Goal: Task Accomplishment & Management: Complete application form

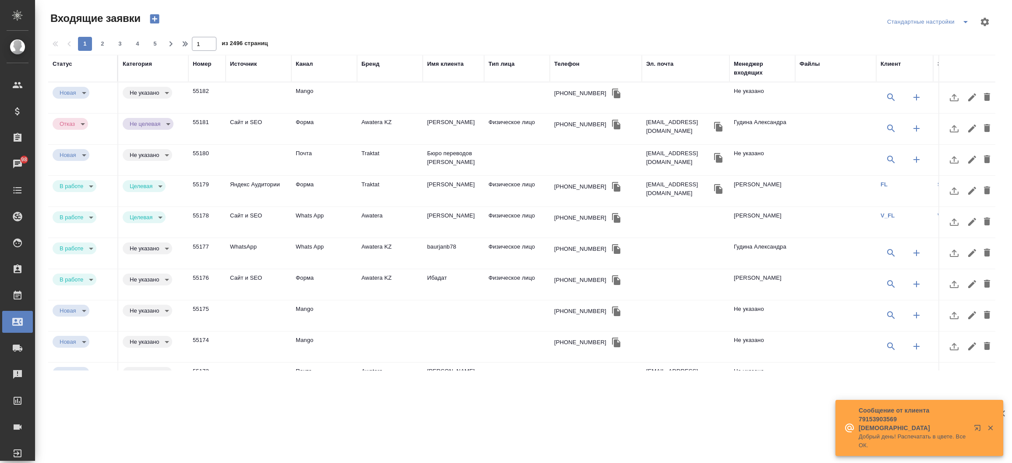
select select "RU"
click at [151, 19] on icon "button" at bounding box center [154, 18] width 9 height 9
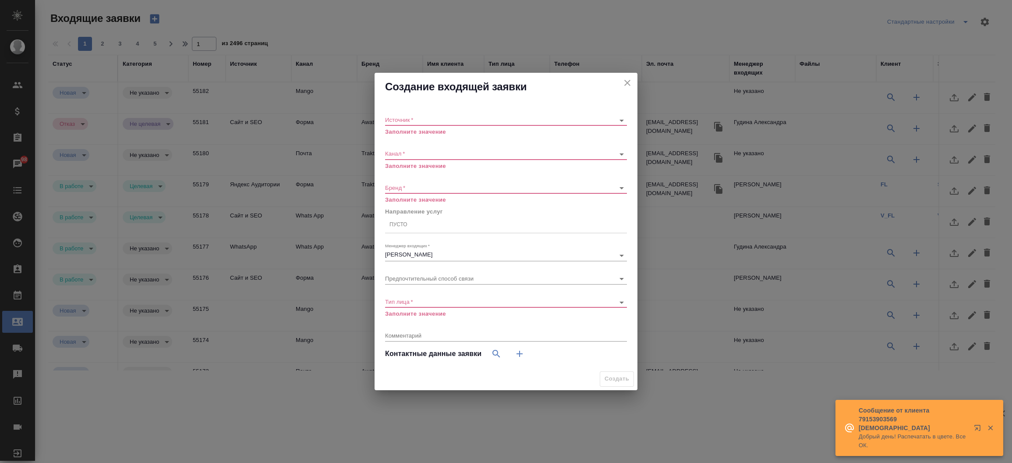
click at [621, 78] on div "Создание входящей заявки" at bounding box center [506, 87] width 263 height 28
click at [624, 78] on icon "close" at bounding box center [627, 83] width 11 height 11
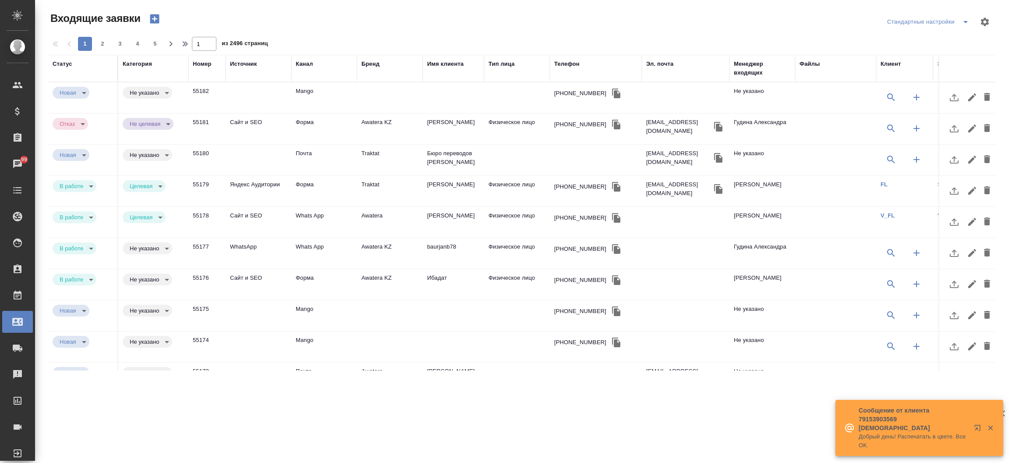
click at [664, 62] on div "Эл. почта" at bounding box center [659, 64] width 27 height 9
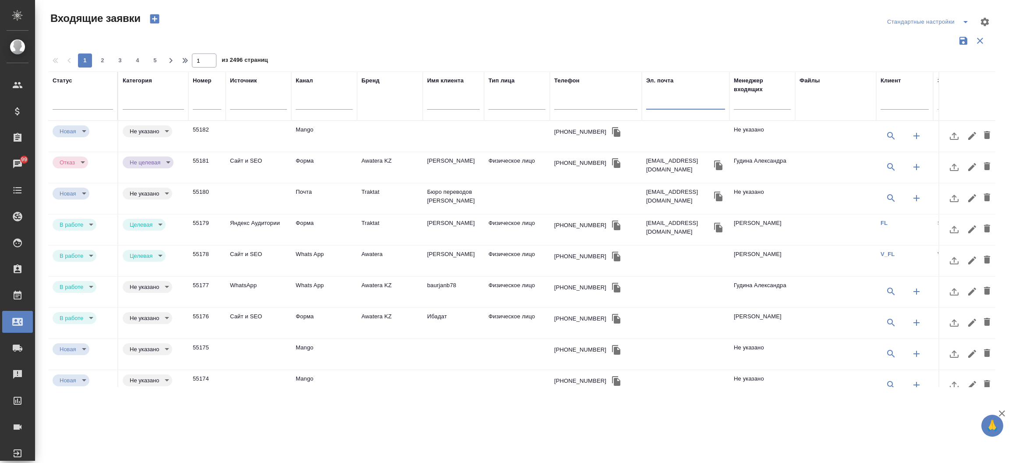
click at [659, 99] on input "text" at bounding box center [685, 103] width 79 height 11
paste input "surok.helpik@gmail.com"
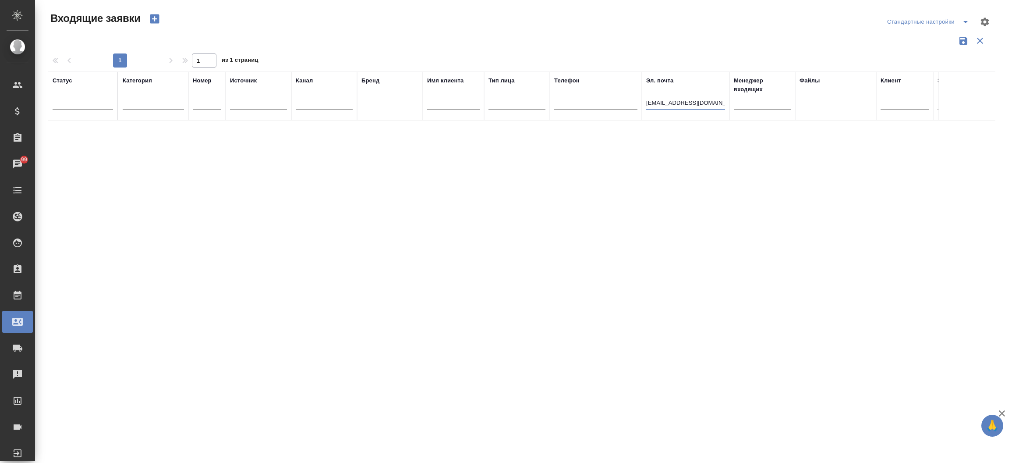
type input "[EMAIL_ADDRESS][DOMAIN_NAME]"
click at [152, 19] on icon "button" at bounding box center [154, 18] width 9 height 9
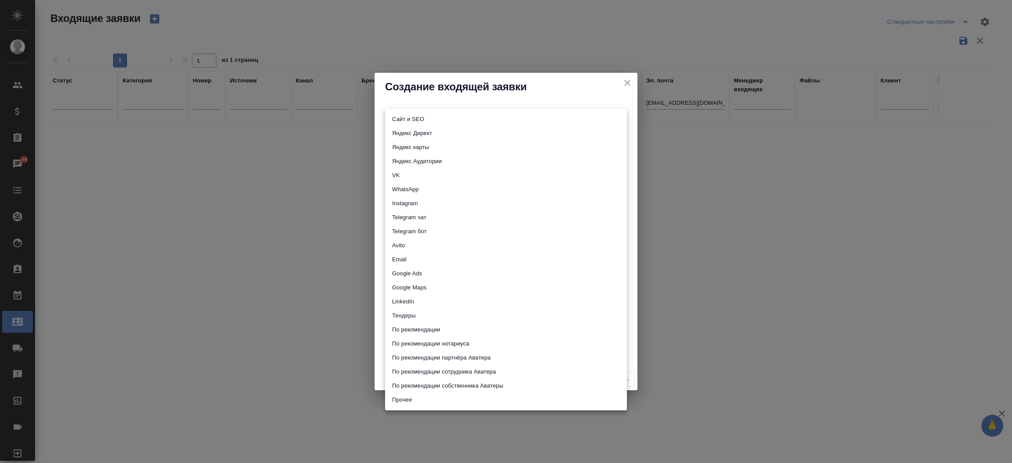
click at [427, 121] on body "🙏 .cls-1 fill:#fff; AWATERA Прутько Ирина i.prutko Клиенты Спецификации Заказы …" at bounding box center [506, 231] width 1012 height 463
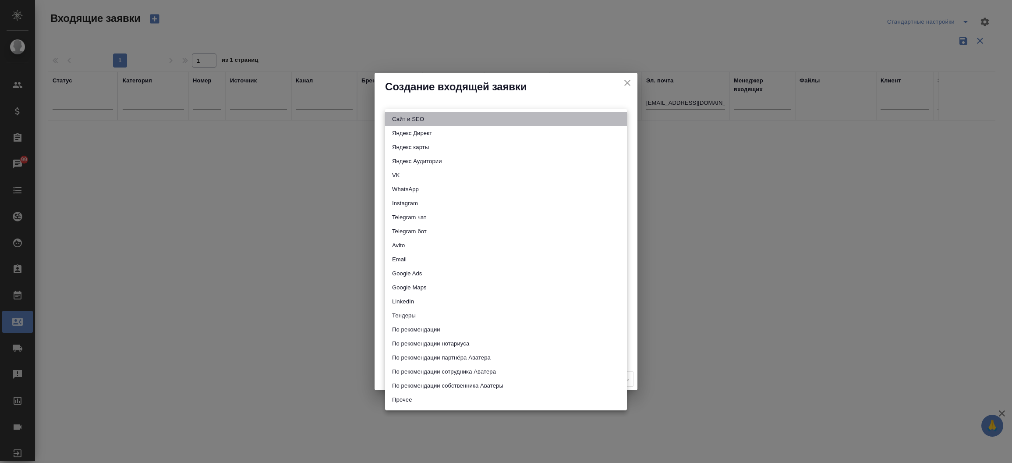
click at [427, 121] on li "Сайт и SEO" at bounding box center [506, 119] width 242 height 14
type input "seo"
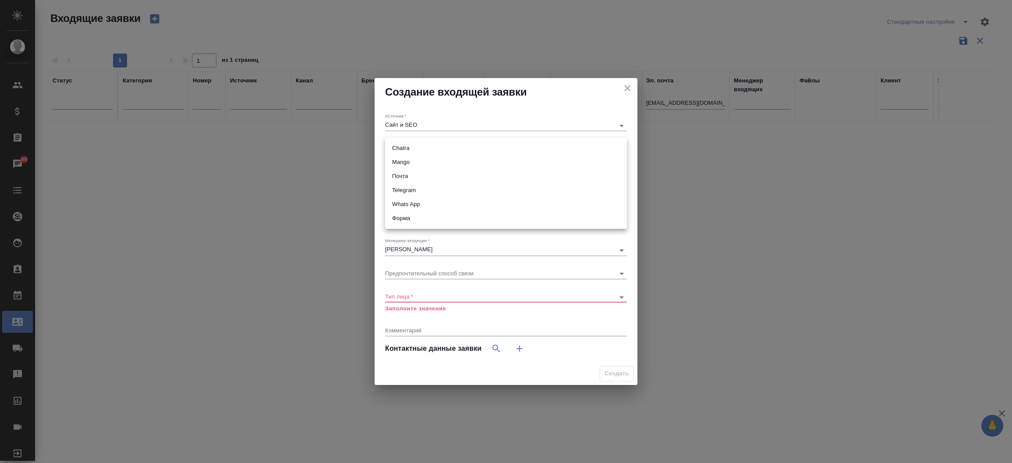
click at [425, 148] on body "🙏 .cls-1 fill:#fff; AWATERA Прутько Ирина i.prutko Клиенты Спецификации Заказы …" at bounding box center [506, 231] width 1012 height 463
click at [417, 173] on li "Почта" at bounding box center [506, 176] width 242 height 14
type input "640a088c6aae0874b0a8d791"
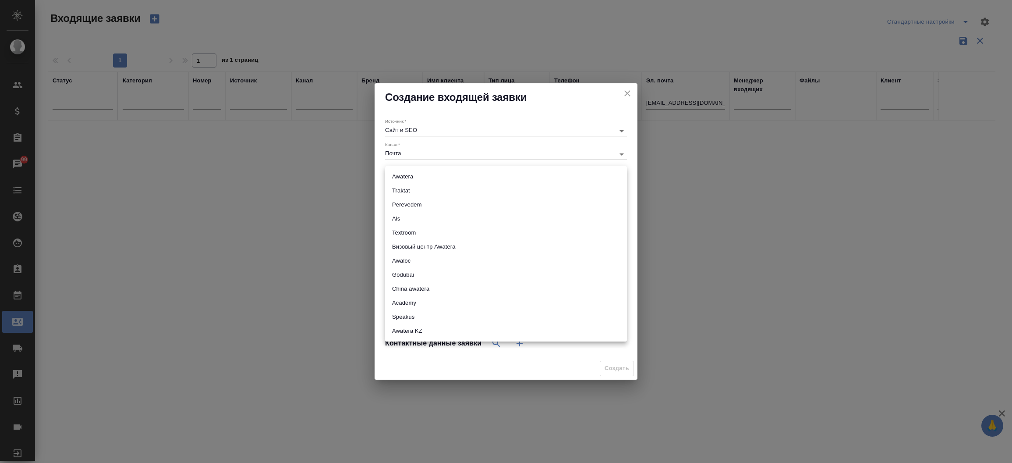
click at [417, 173] on body "🙏 .cls-1 fill:#fff; AWATERA Прутько Ирина i.prutko Клиенты Спецификации Заказы …" at bounding box center [506, 231] width 1012 height 463
click at [416, 180] on li "Awatera" at bounding box center [506, 177] width 242 height 14
type input "awatera"
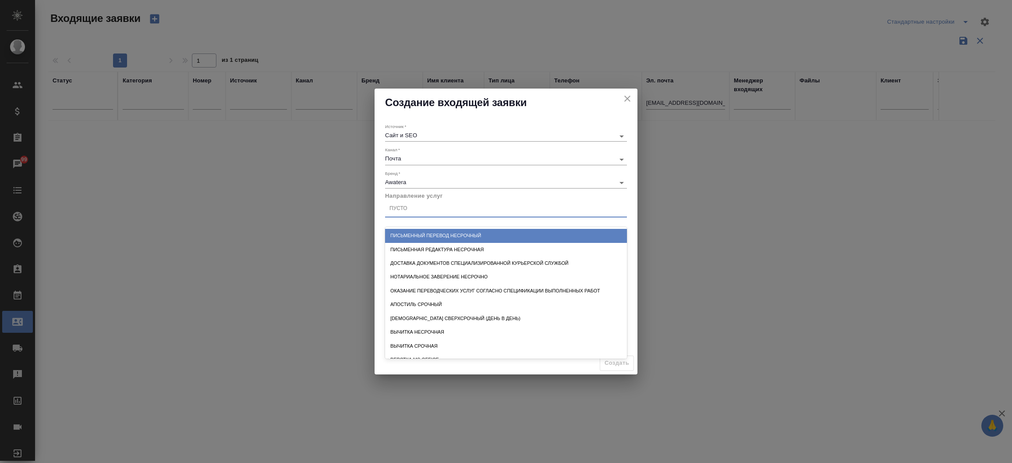
click at [406, 210] on div "Пусто" at bounding box center [399, 208] width 18 height 7
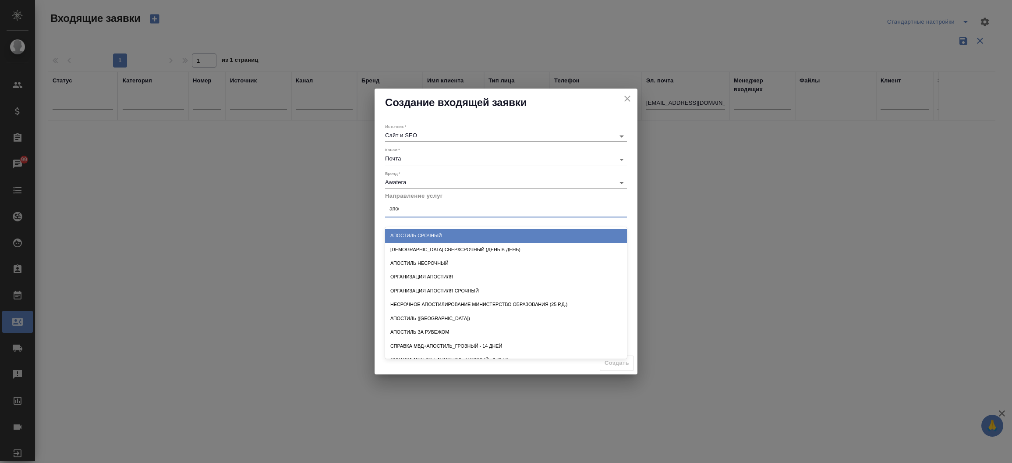
type input "апост"
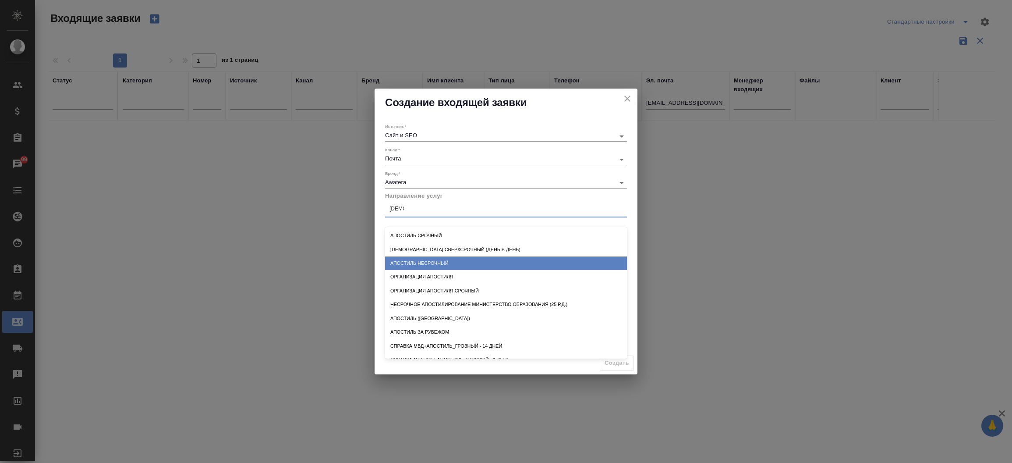
click at [429, 257] on div "Апостиль несрочный" at bounding box center [506, 263] width 242 height 14
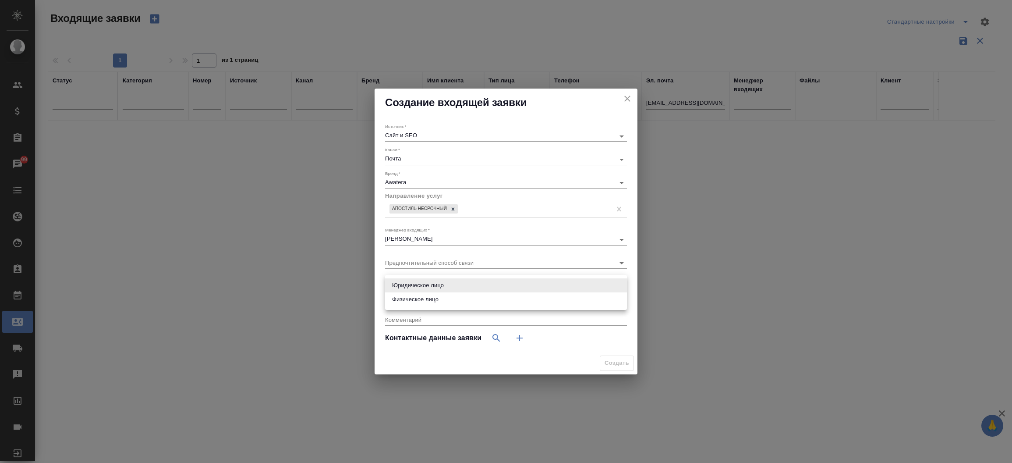
click at [417, 283] on body "🙏 .cls-1 fill:#fff; AWATERA Прутько Ирина i.prutko Клиенты Спецификации Заказы …" at bounding box center [506, 231] width 1012 height 463
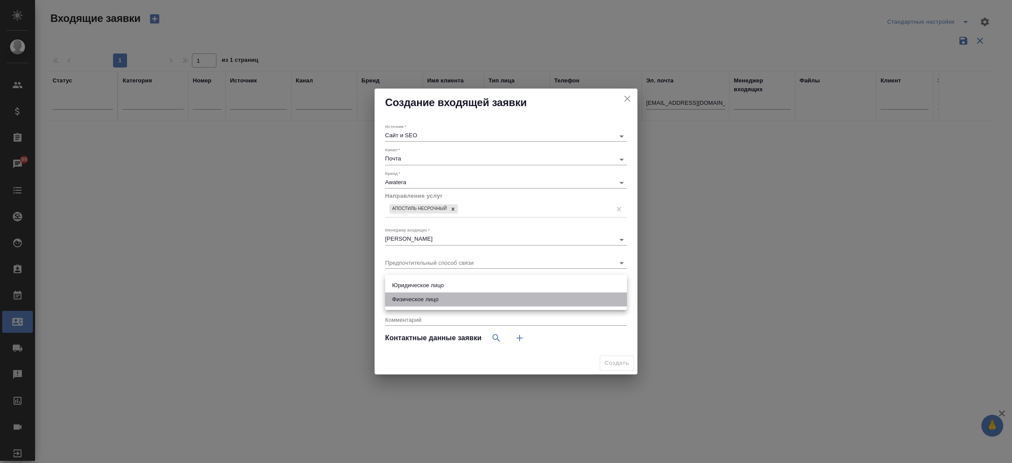
click at [416, 300] on li "Физическое лицо" at bounding box center [506, 299] width 242 height 14
type input "private"
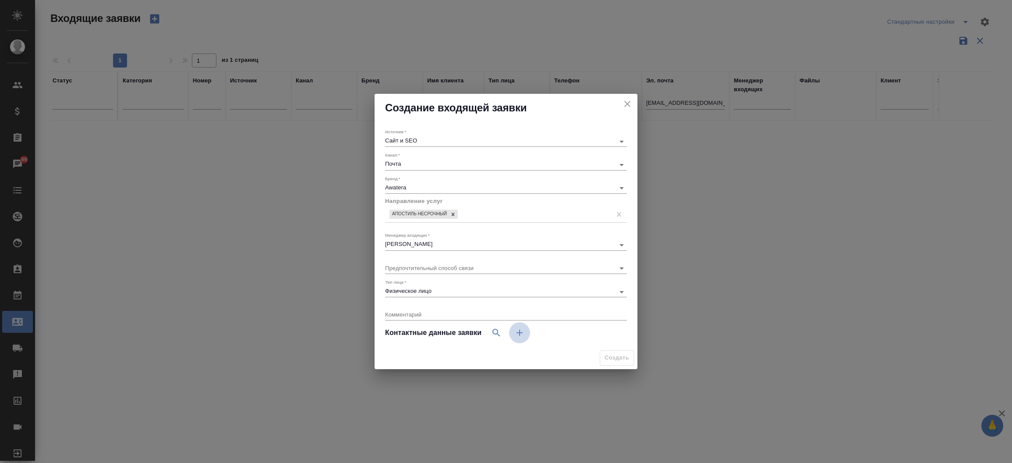
click at [518, 330] on icon "button" at bounding box center [520, 332] width 11 height 11
select select "RU"
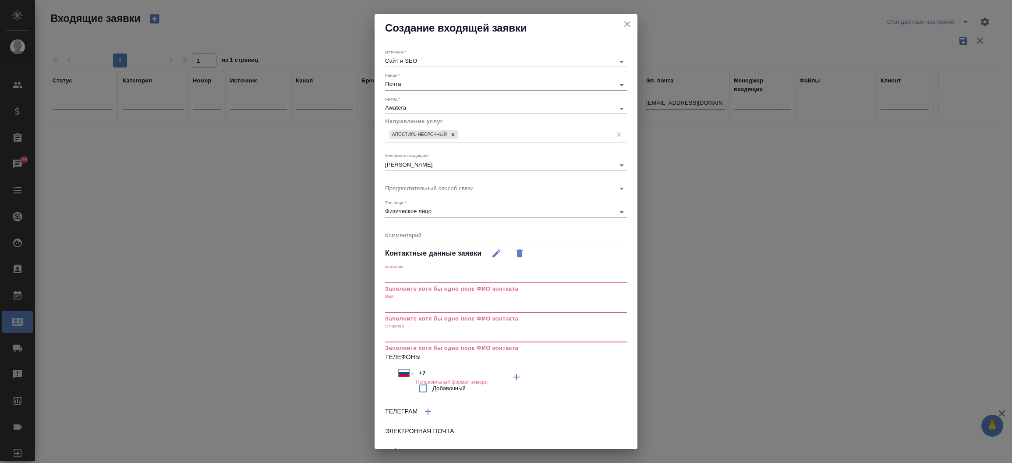
scroll to position [42, 0]
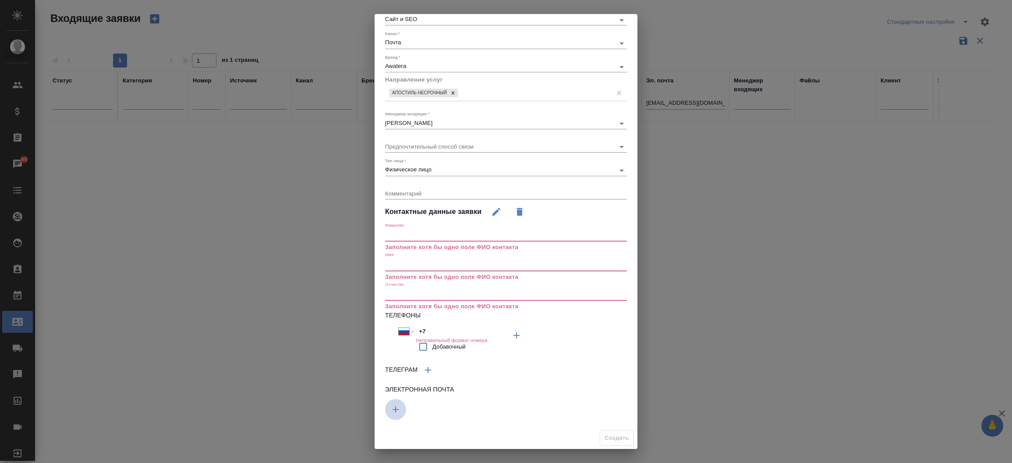
click at [400, 404] on icon "button" at bounding box center [396, 409] width 11 height 11
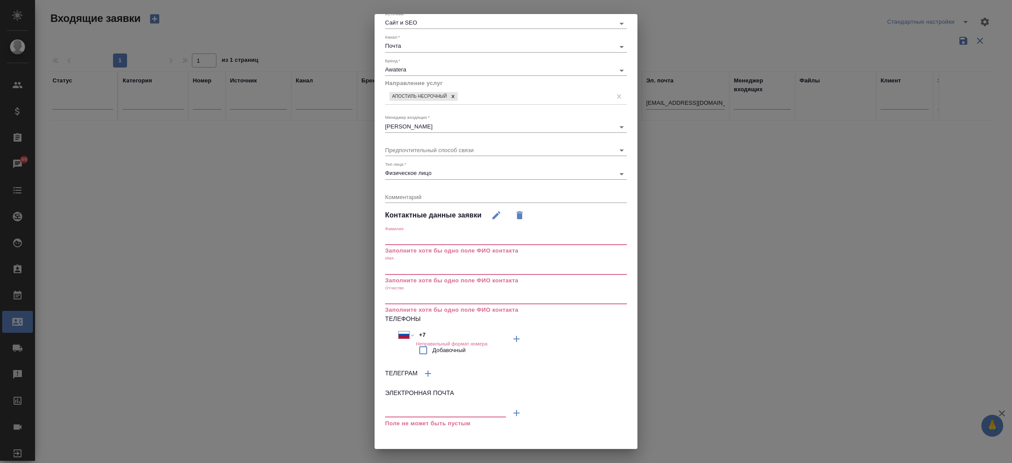
click at [410, 407] on input "text" at bounding box center [445, 411] width 121 height 11
paste input "[EMAIL_ADDRESS][DOMAIN_NAME]"
type input "[EMAIL_ADDRESS][DOMAIN_NAME]"
click at [412, 270] on input "text" at bounding box center [506, 268] width 242 height 12
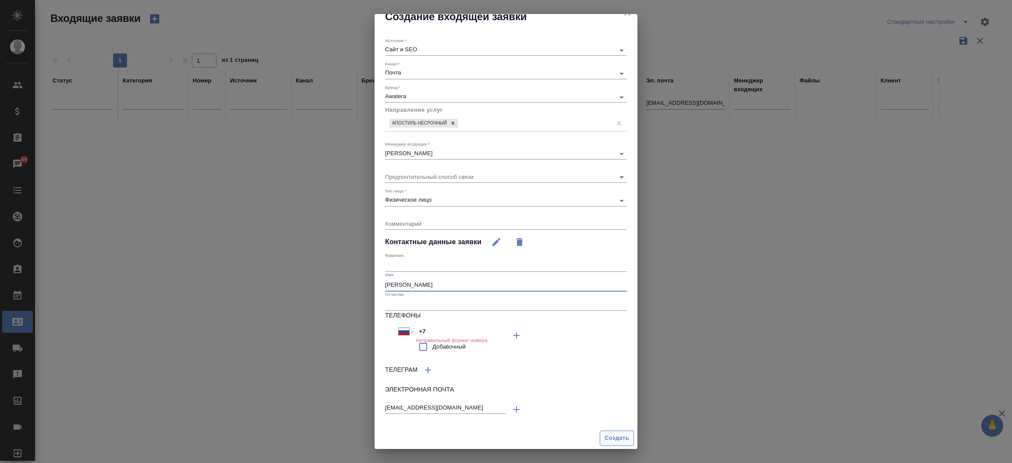
type input "[PERSON_NAME]"
click at [600, 435] on button "Создать" at bounding box center [617, 437] width 34 height 15
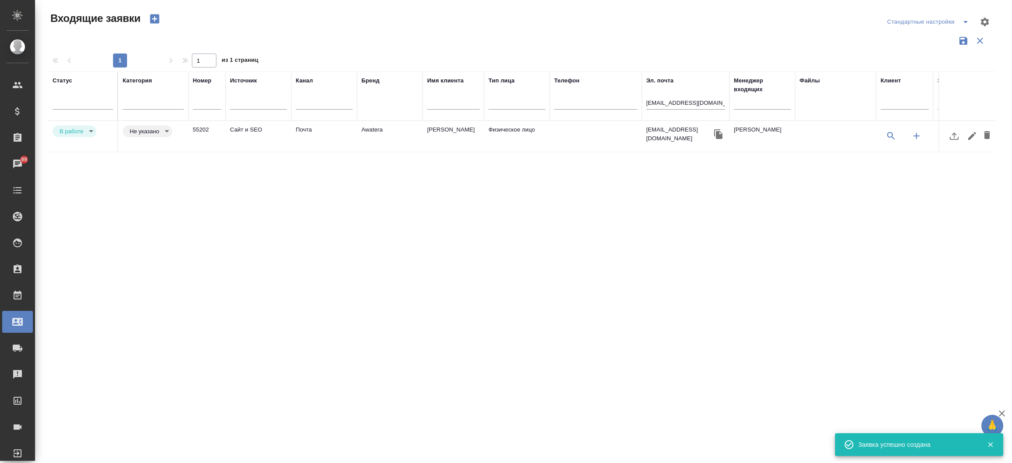
click at [322, 135] on td "Почта" at bounding box center [324, 136] width 66 height 31
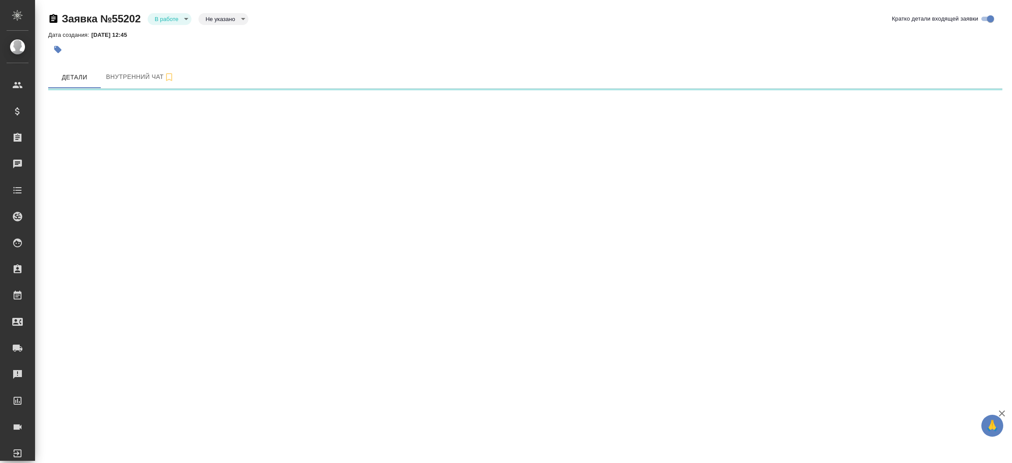
select select "RU"
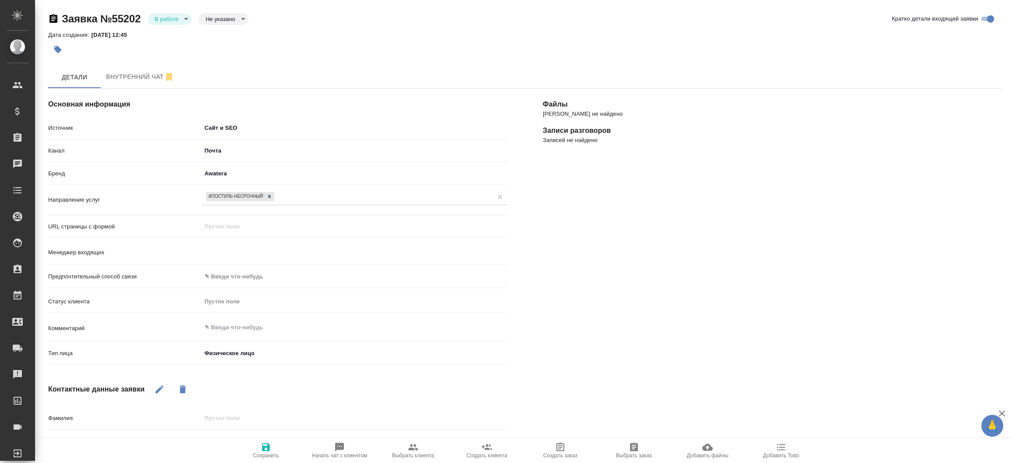
type textarea "x"
type input "Мосина Ирина"
click at [430, 449] on span "Выбрать клиента" at bounding box center [413, 450] width 63 height 17
type textarea "x"
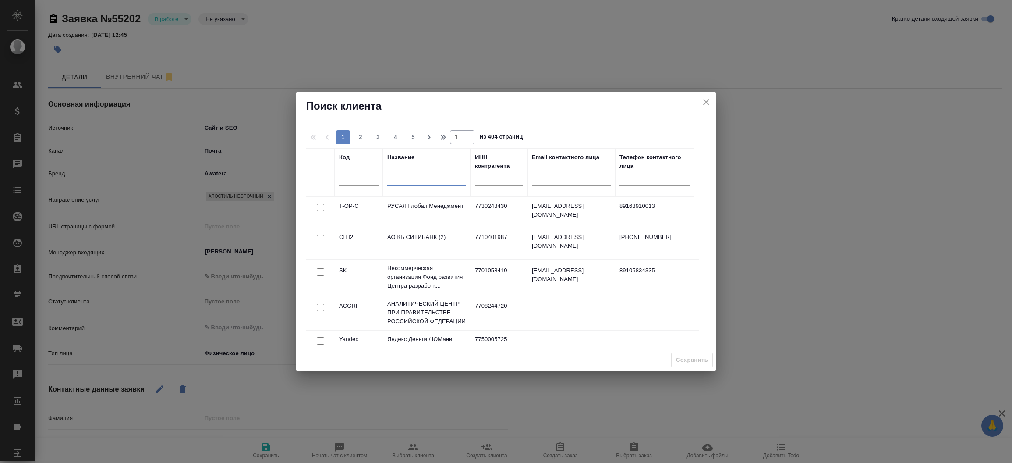
click at [412, 183] on input "text" at bounding box center [426, 180] width 79 height 11
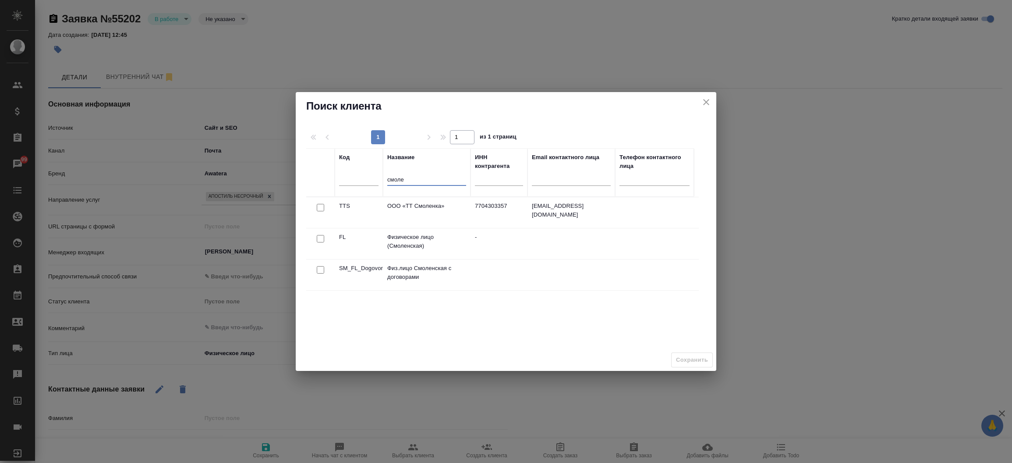
type input "смоле"
click at [317, 240] on input "checkbox" at bounding box center [320, 238] width 7 height 7
checkbox input "true"
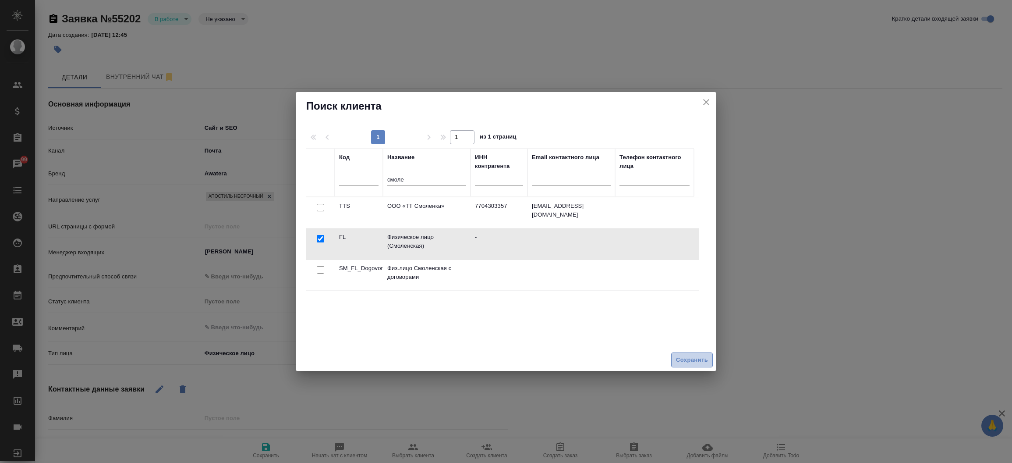
click at [685, 364] on span "Сохранить" at bounding box center [692, 360] width 32 height 10
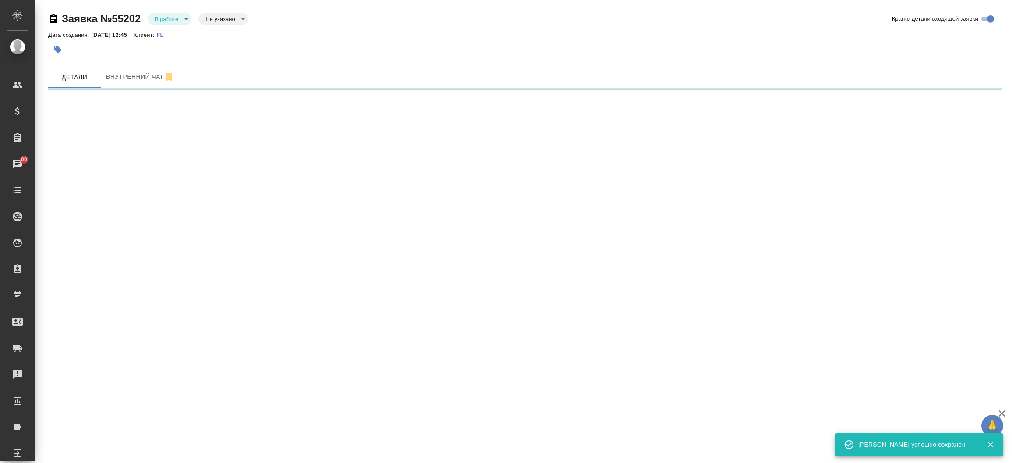
select select "RU"
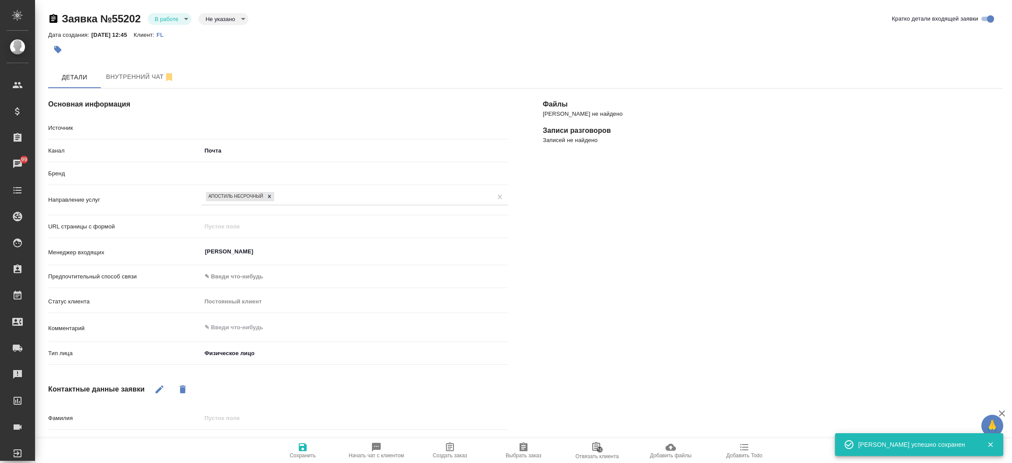
type textarea "x"
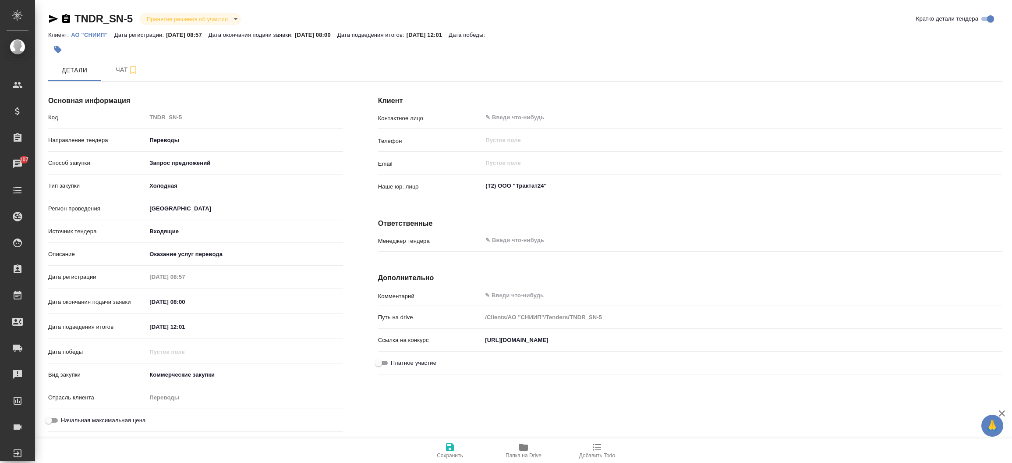
click at [91, 34] on p "АО "СНИИП"" at bounding box center [92, 35] width 43 height 7
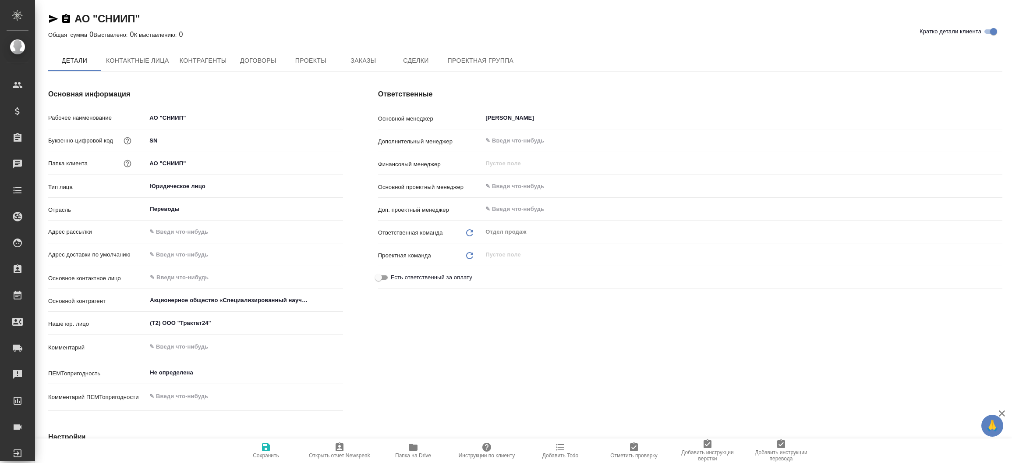
type textarea "x"
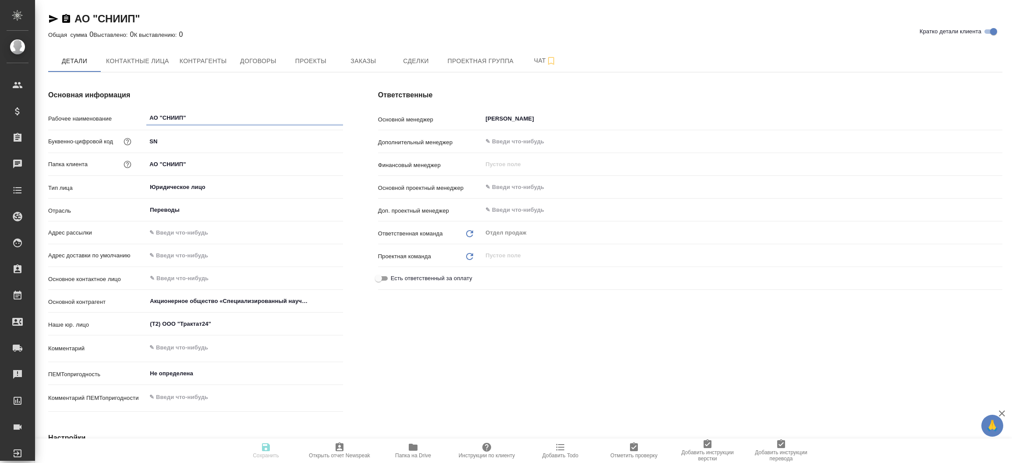
type textarea "x"
click at [365, 57] on span "Заказы" at bounding box center [363, 61] width 42 height 11
type textarea "x"
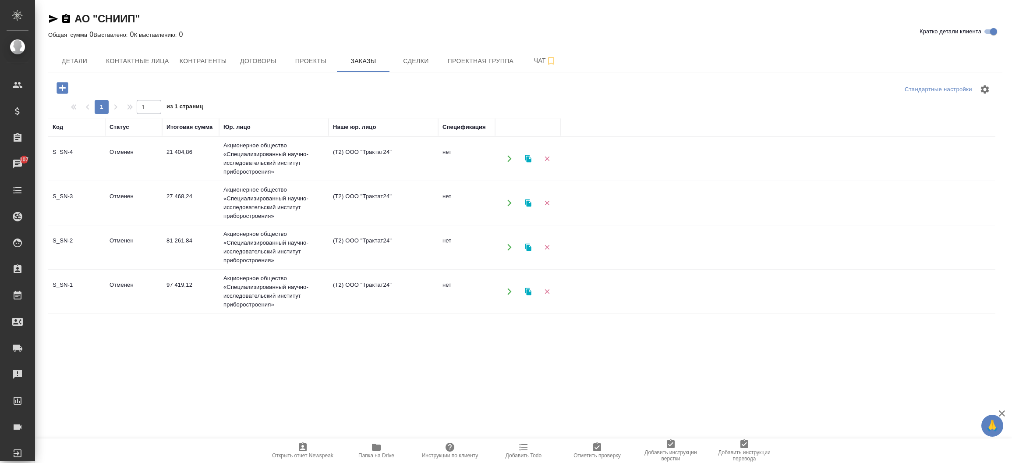
click at [56, 149] on td "S_SN-4" at bounding box center [76, 158] width 57 height 31
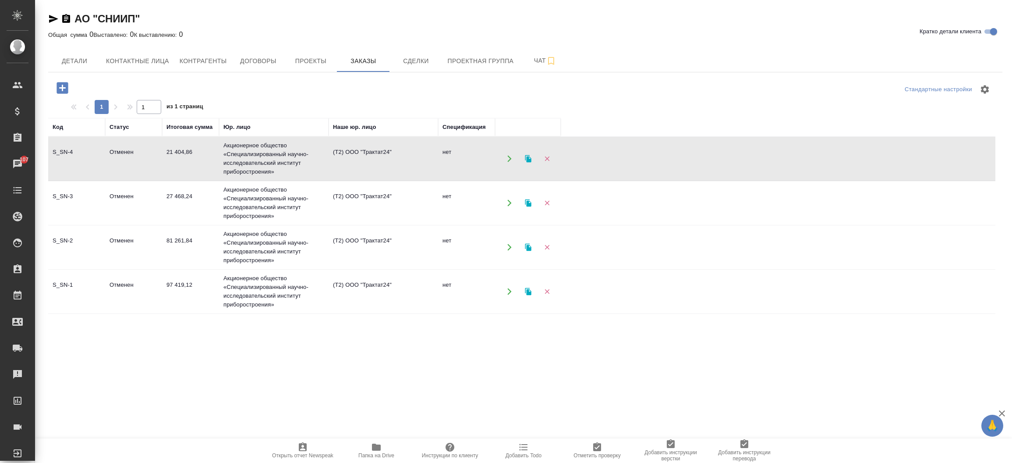
click at [56, 149] on td "S_SN-4" at bounding box center [76, 158] width 57 height 31
click at [60, 192] on td "S_SN-3" at bounding box center [76, 203] width 57 height 31
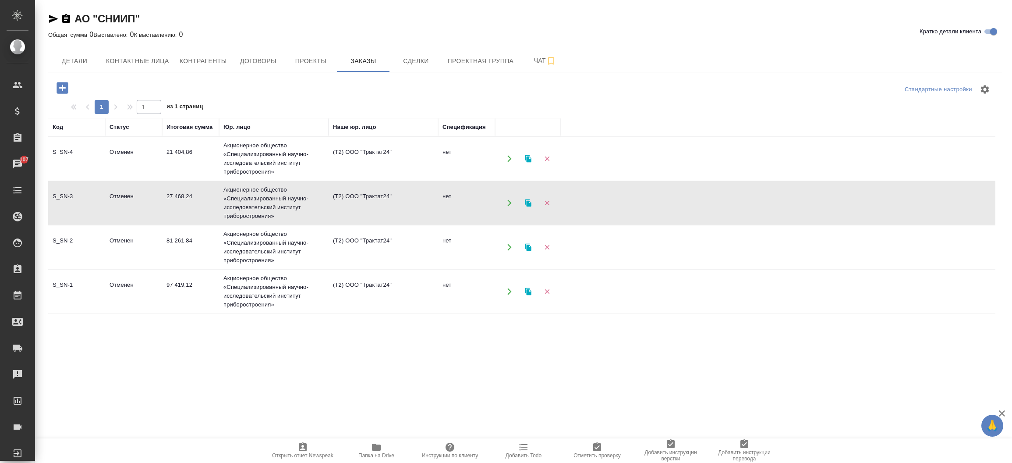
click at [60, 192] on td "S_SN-3" at bounding box center [76, 203] width 57 height 31
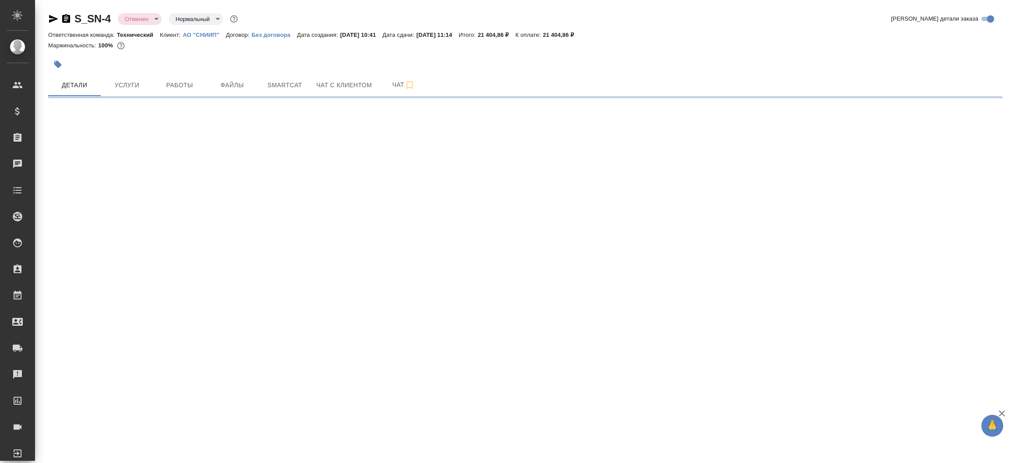
select select "RU"
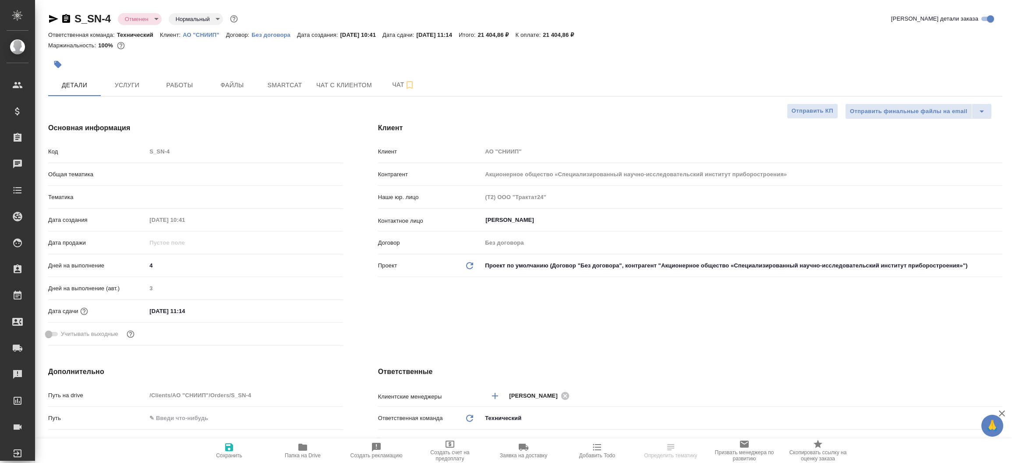
type textarea "x"
select select "RU"
type textarea "x"
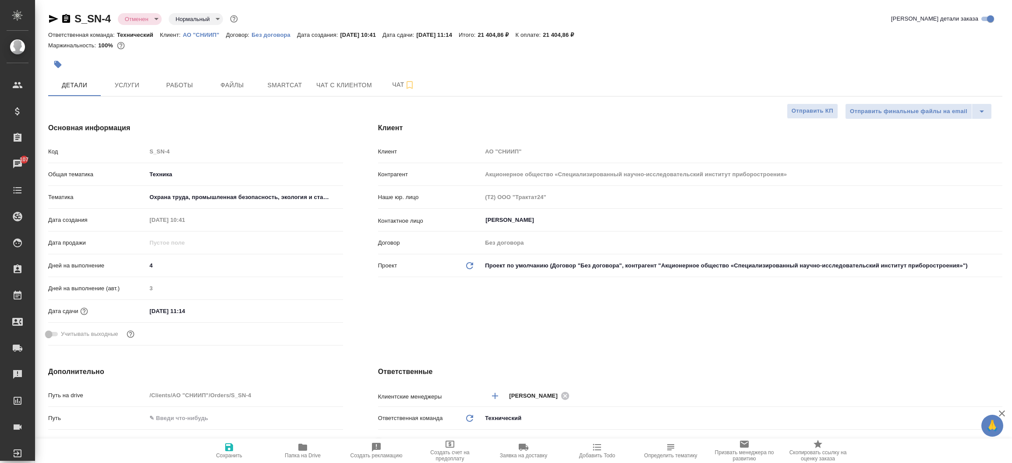
type textarea "x"
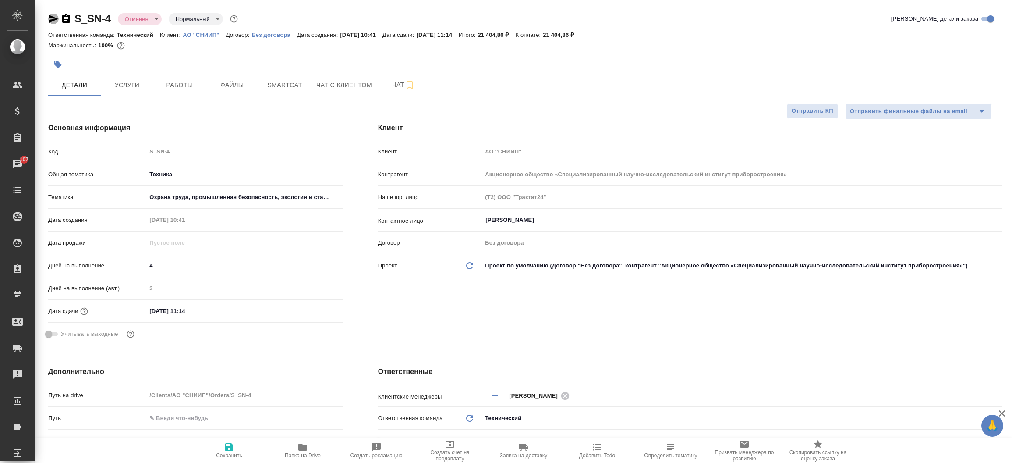
click at [54, 23] on icon "button" at bounding box center [53, 19] width 11 height 11
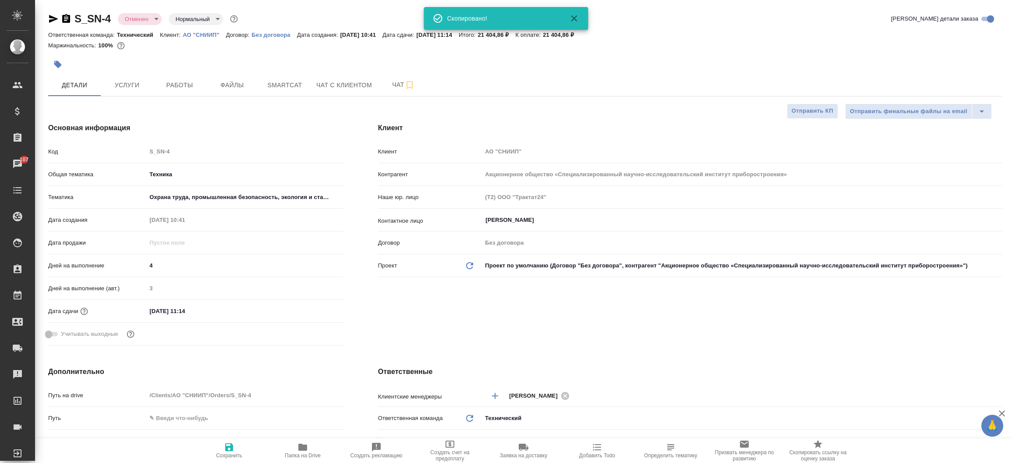
type textarea "x"
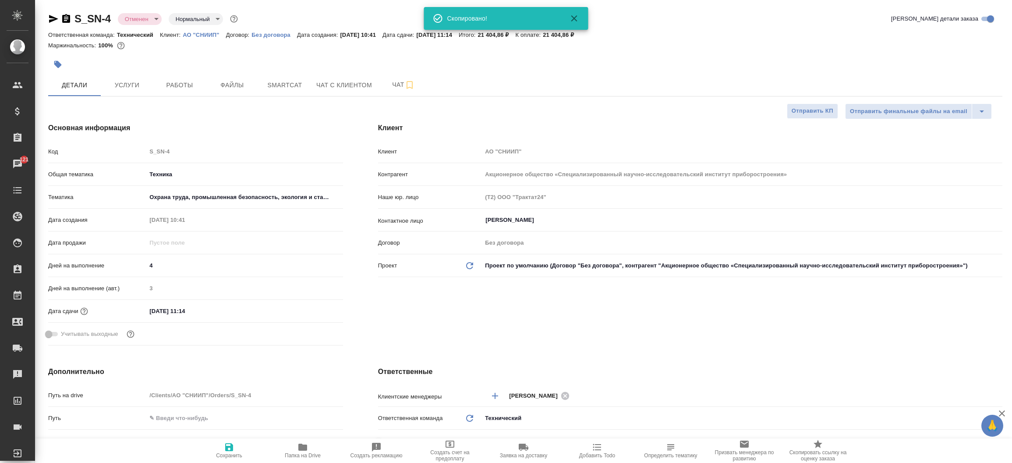
type textarea "x"
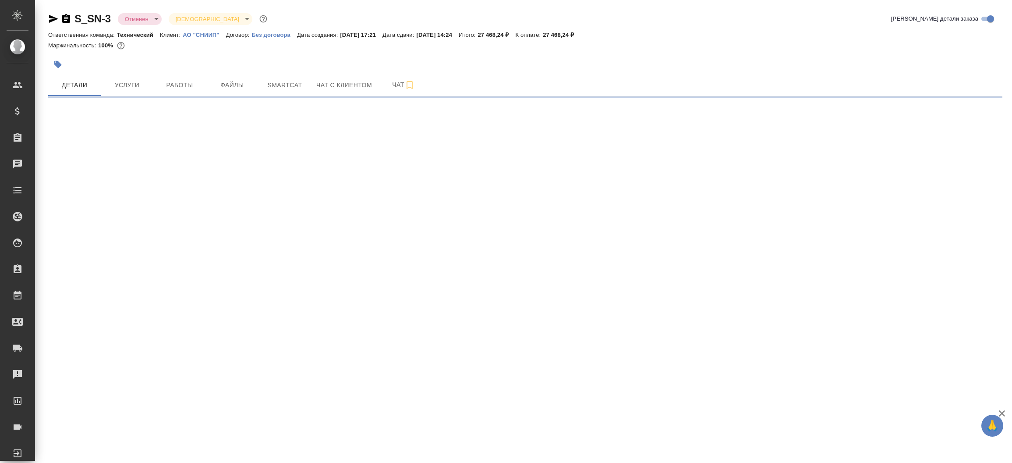
select select "RU"
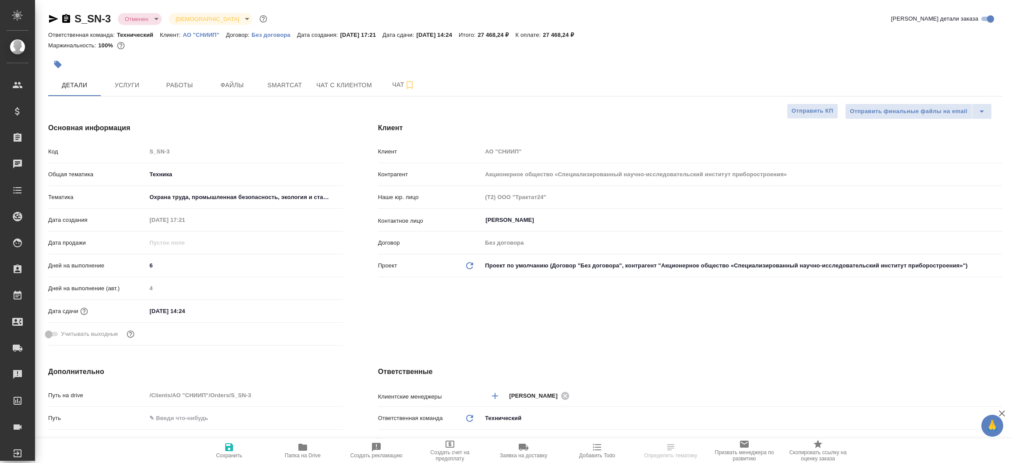
type textarea "x"
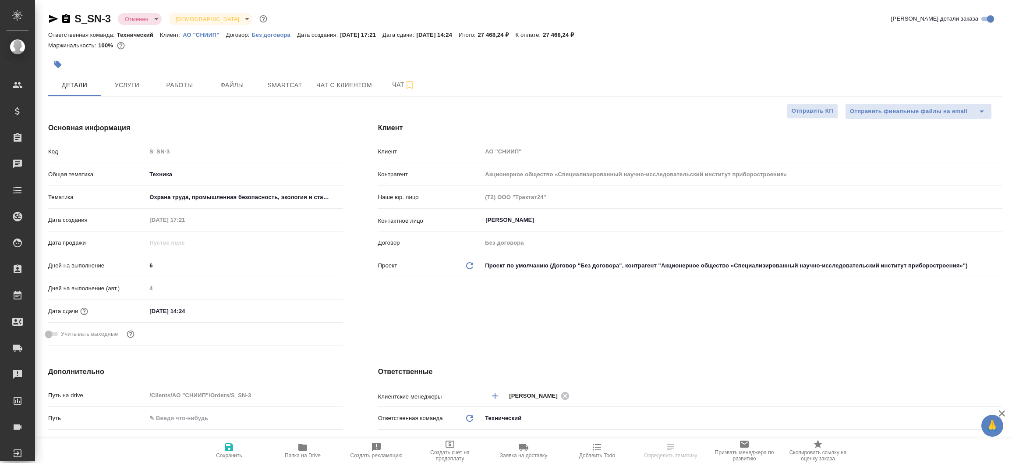
type textarea "x"
click at [52, 15] on icon "button" at bounding box center [53, 19] width 11 height 11
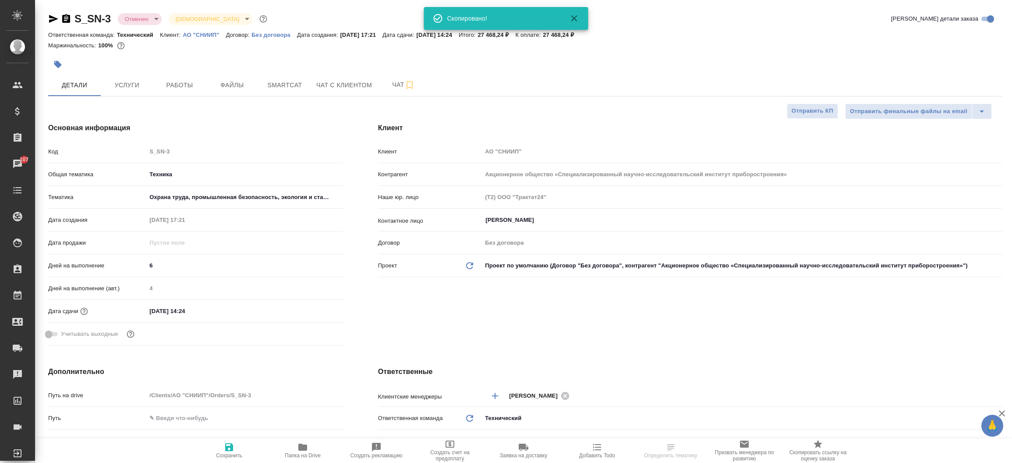
type textarea "x"
select select "RU"
type textarea "x"
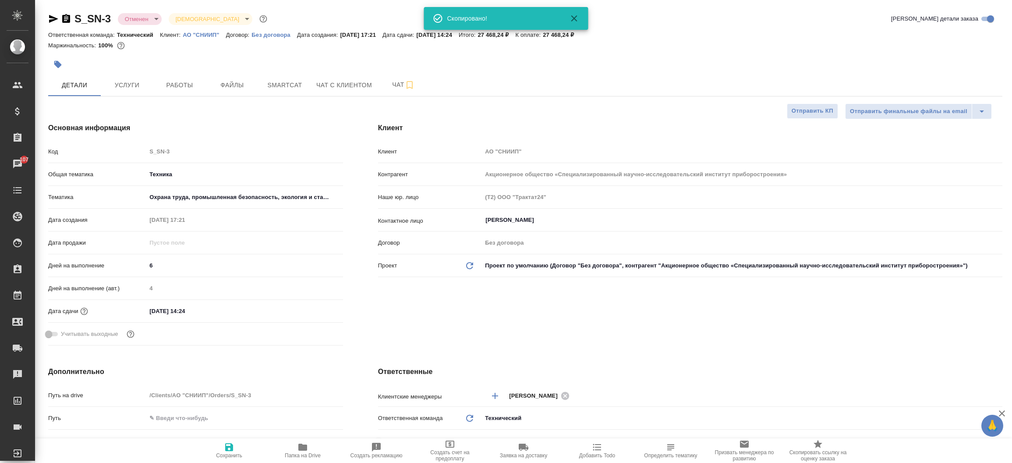
type textarea "x"
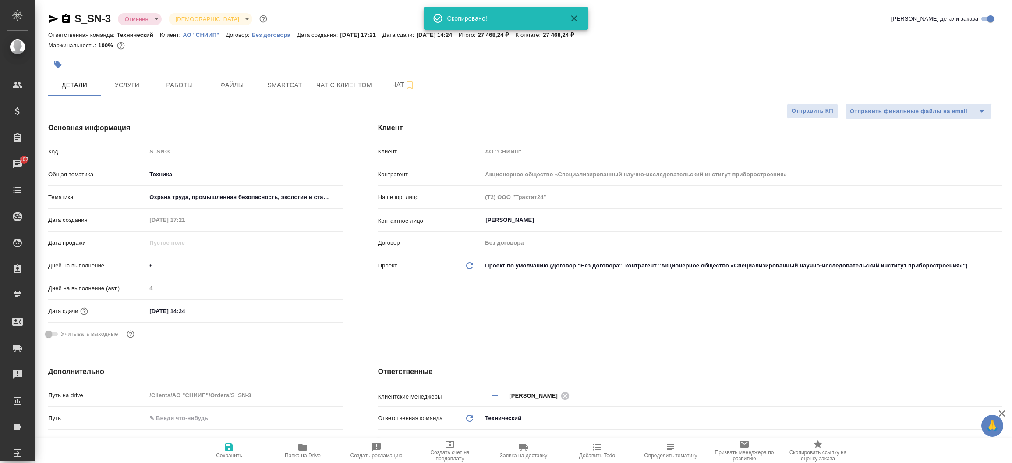
type textarea "x"
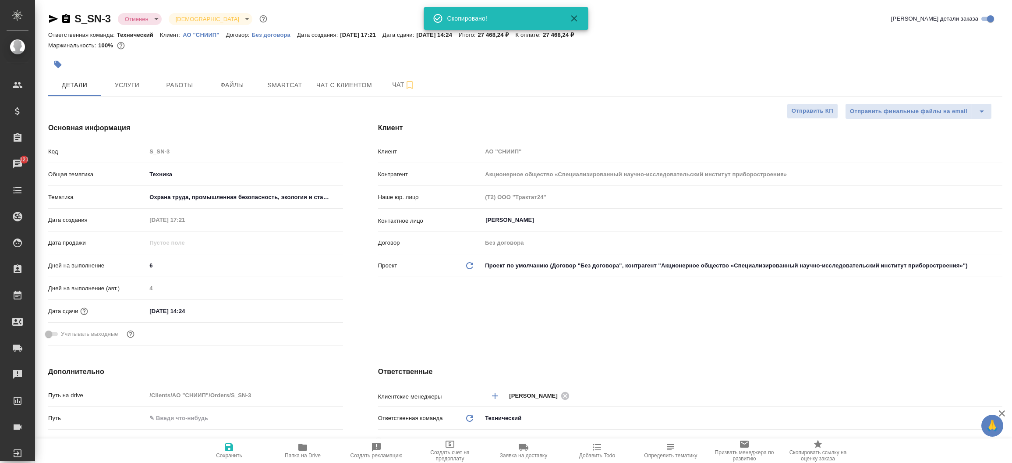
type textarea "x"
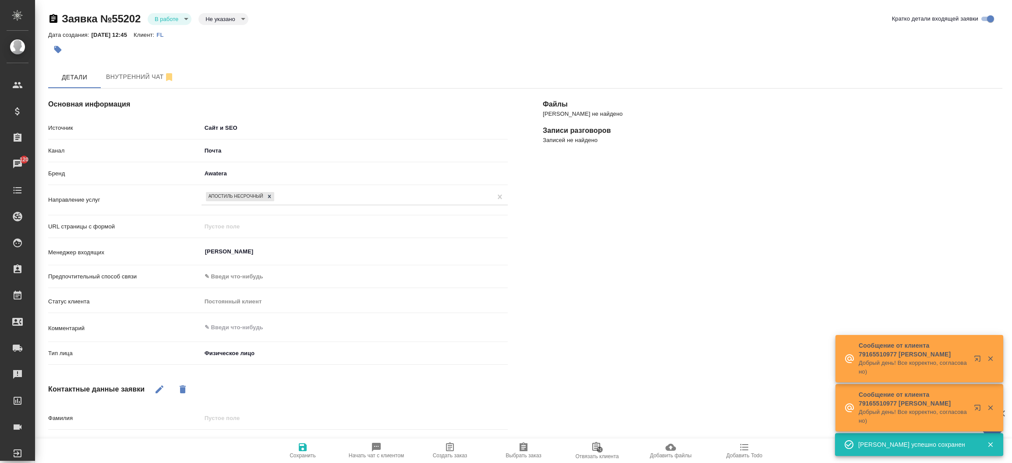
select select "RU"
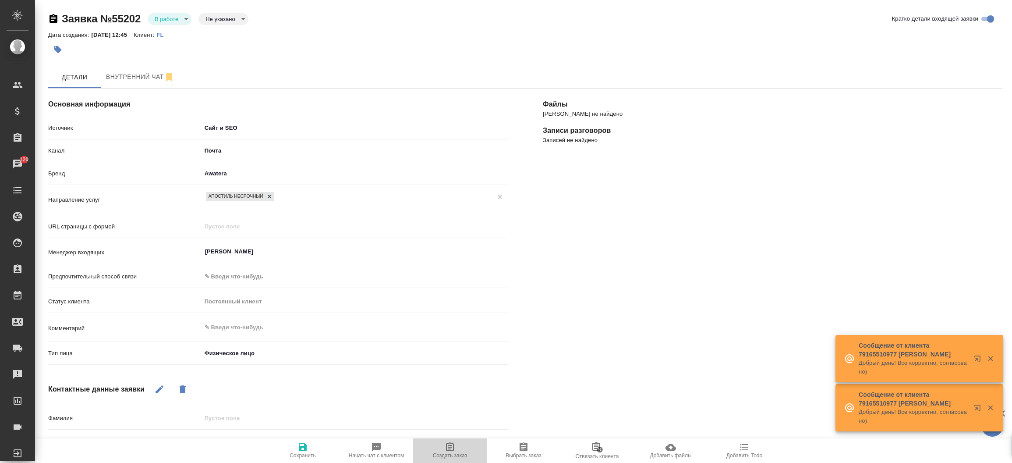
click at [459, 448] on span "Создать заказ" at bounding box center [450, 450] width 63 height 17
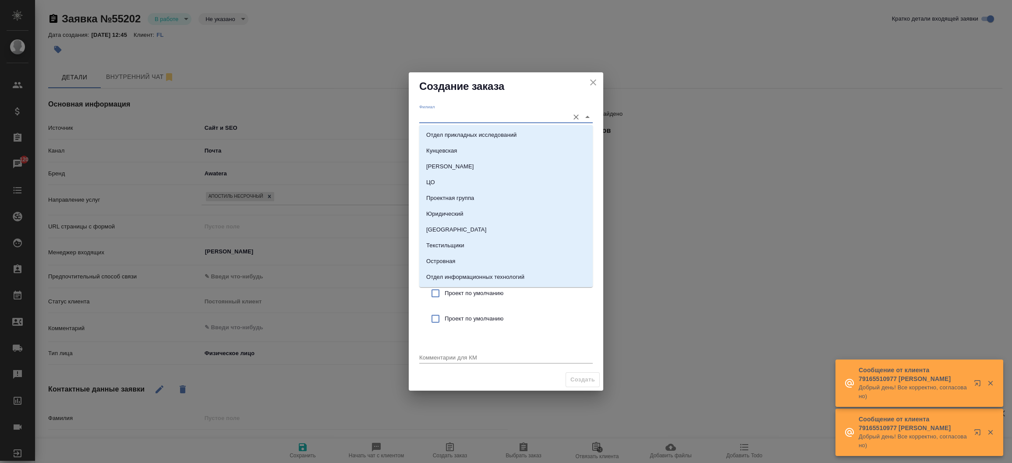
click at [441, 113] on input "Филиал" at bounding box center [492, 117] width 146 height 12
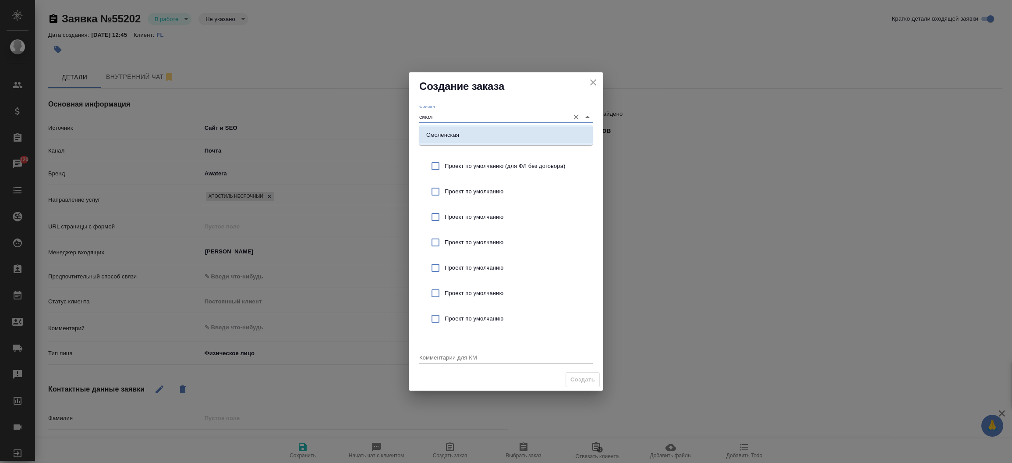
click at [438, 138] on p "Смоленская" at bounding box center [442, 135] width 33 height 9
type input "Смоленская"
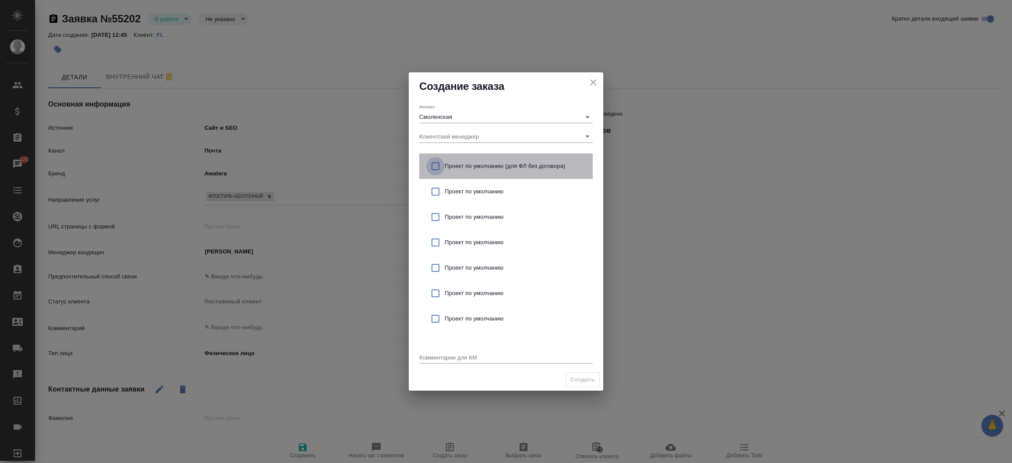
click at [437, 161] on input "checkbox" at bounding box center [435, 166] width 18 height 18
checkbox input "true"
click at [428, 354] on textarea at bounding box center [506, 357] width 174 height 7
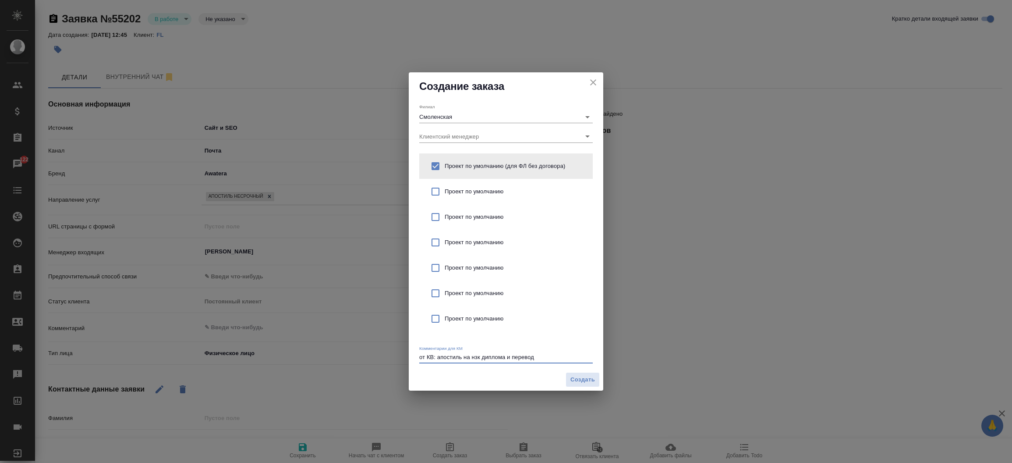
click at [510, 359] on textarea "от КВ: апостиль на нзк диплома и перевод" at bounding box center [506, 357] width 174 height 7
click at [537, 354] on textarea "от КВ: апостиль на нзк диплома и перевод" at bounding box center [506, 357] width 174 height 7
click at [506, 361] on div "от КВ: апостиль на нзк диплома и перевод на англ x" at bounding box center [506, 357] width 174 height 11
click at [506, 359] on textarea "от КВ: апостиль на нзк диплома и перевод на англ" at bounding box center [506, 357] width 174 height 7
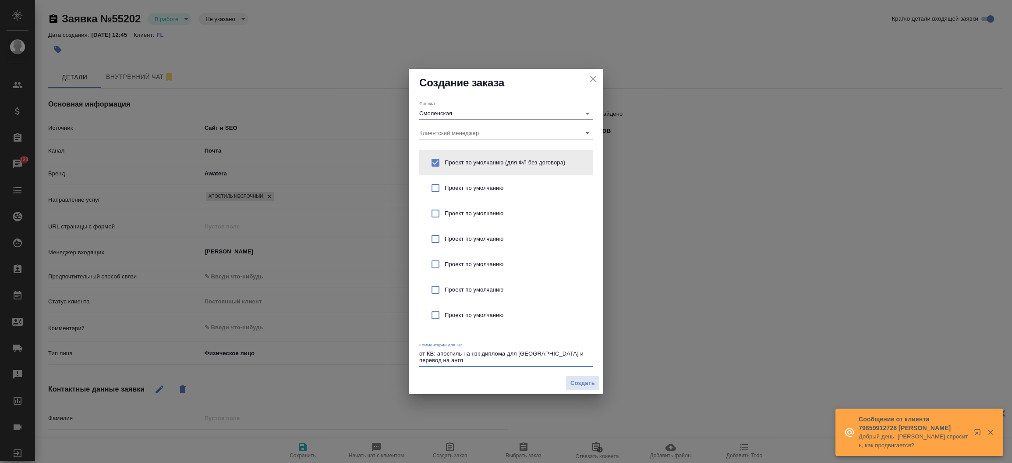
click at [506, 359] on textarea "от КВ: апостиль на нзк диплома для Южной Кореи и перевод на англ" at bounding box center [506, 357] width 174 height 14
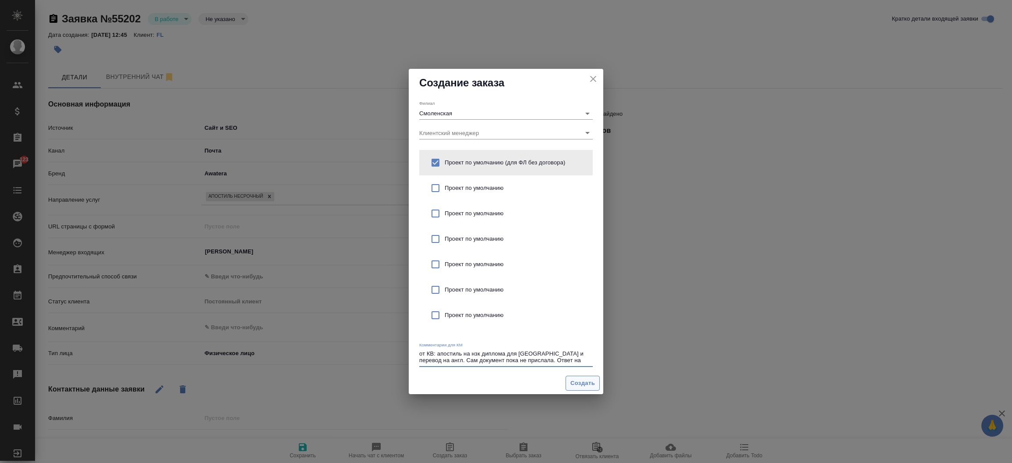
type textarea "от КВ: апостиль на нзк диплома для [GEOGRAPHIC_DATA] и перевод на англ. Сам док…"
click at [585, 380] on span "Создать" at bounding box center [583, 383] width 25 height 10
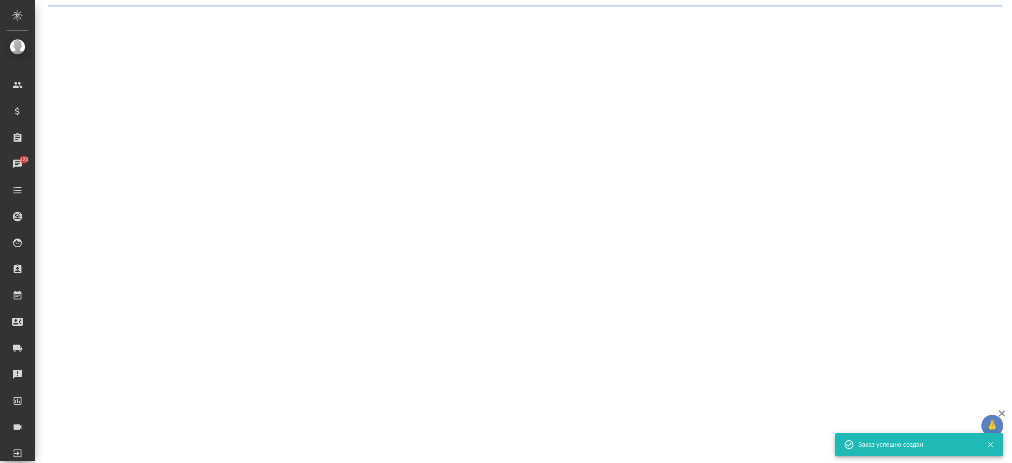
select select "RU"
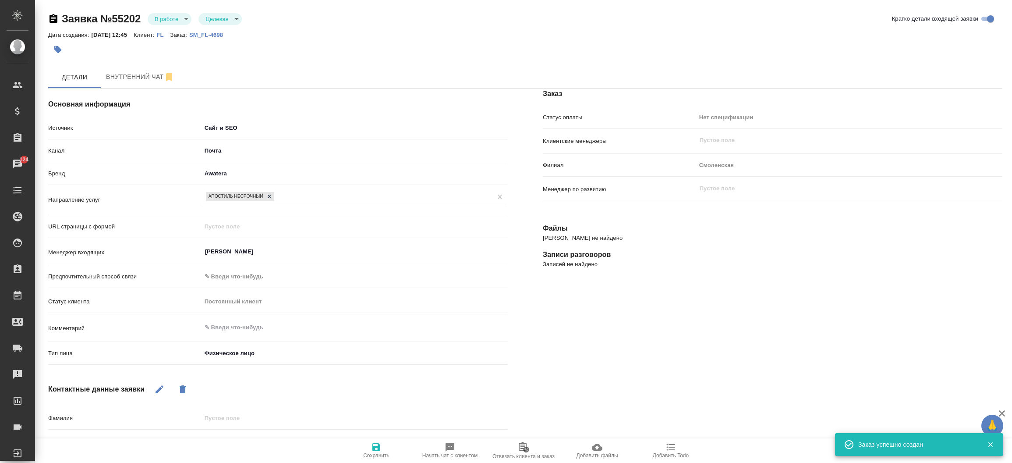
type textarea "x"
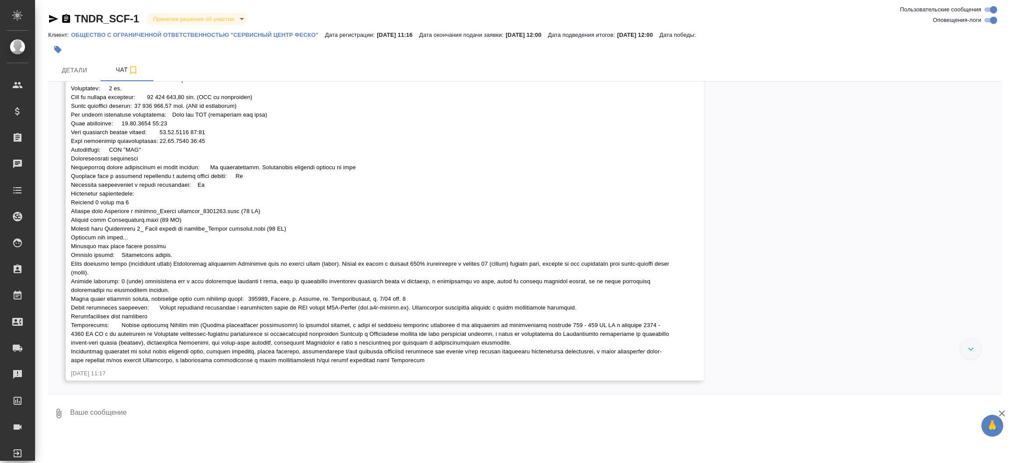
scroll to position [180, 0]
click at [85, 70] on span "Детали" at bounding box center [74, 70] width 42 height 11
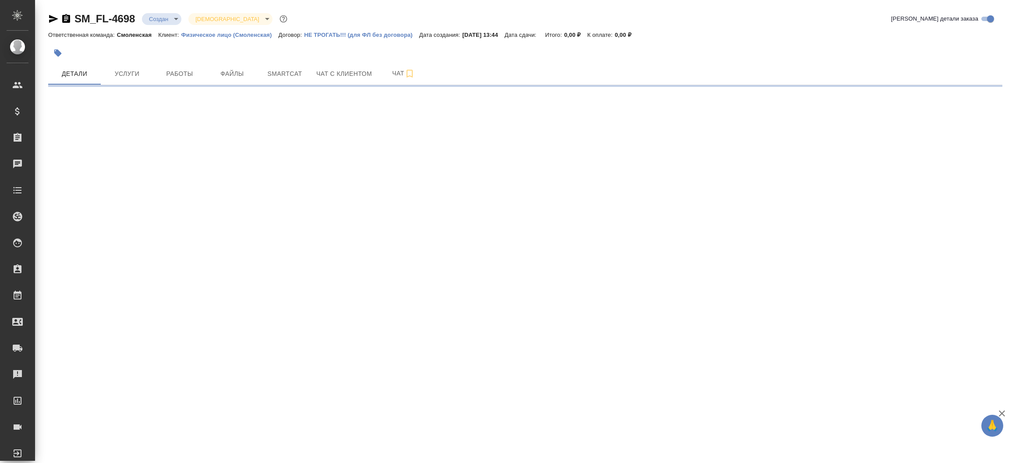
select select "RU"
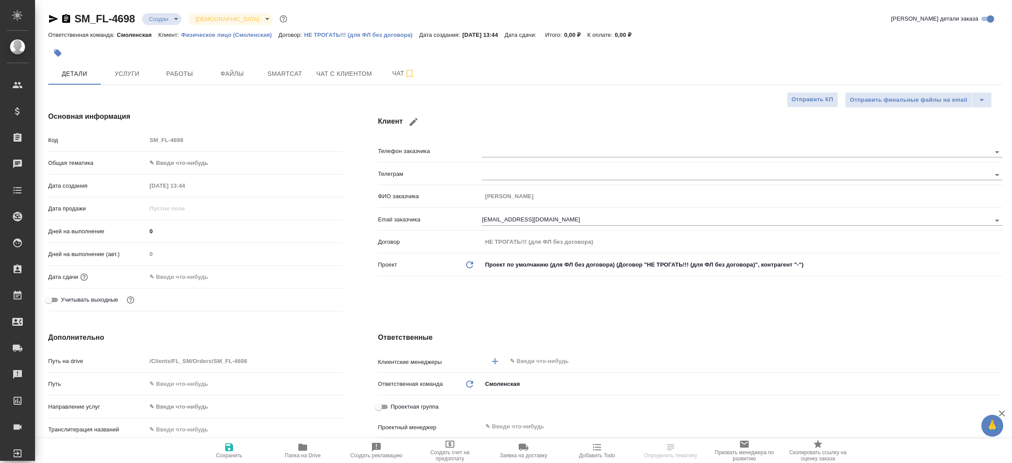
type textarea "x"
click at [351, 301] on div "Основная информация Код SM_FL-4698 Общая тематика ✎ Введи что-нибудь Дата созда…" at bounding box center [196, 213] width 330 height 238
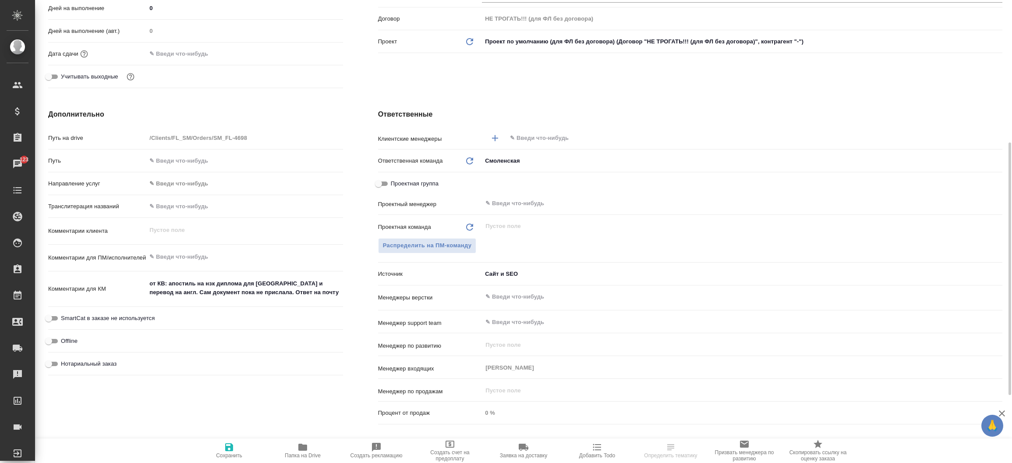
scroll to position [237, 0]
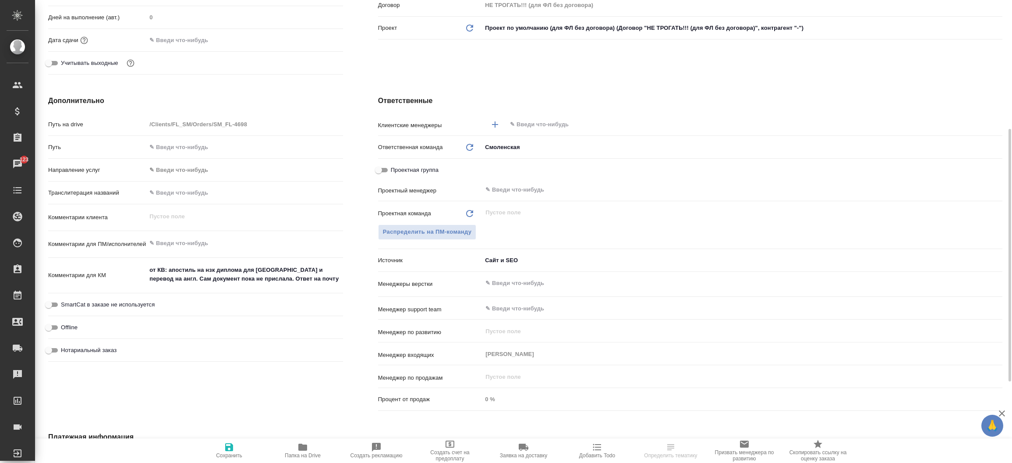
type textarea "x"
click at [328, 280] on textarea "от КВ: апостиль на нзк диплома для [GEOGRAPHIC_DATA] и перевод на англ. Сам док…" at bounding box center [244, 275] width 196 height 24
type textarea "x"
type textarea "от КВ: апостиль на нзк диплома для [GEOGRAPHIC_DATA] и перевод на англ. Сам док…"
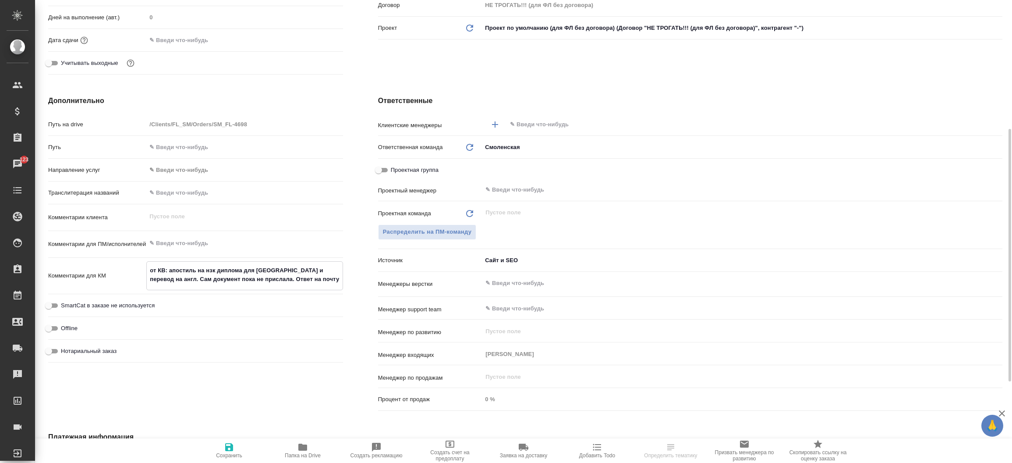
type textarea "x"
type textarea "от КВ: апостиль на нзк диплома для [GEOGRAPHIC_DATA] и перевод на англ. Сам док…"
type textarea "x"
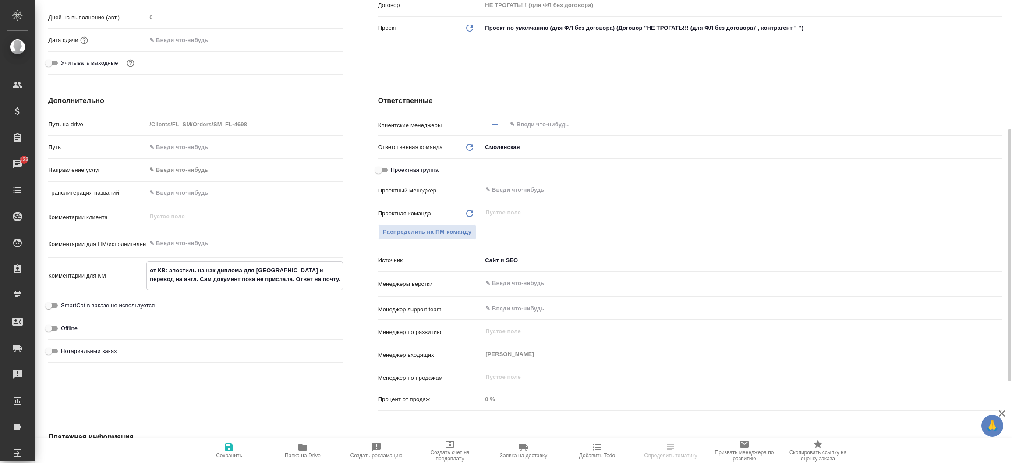
type textarea "x"
type textarea "от КВ: апостиль на нзк диплома для [GEOGRAPHIC_DATA] и перевод на англ. Сам док…"
type textarea "x"
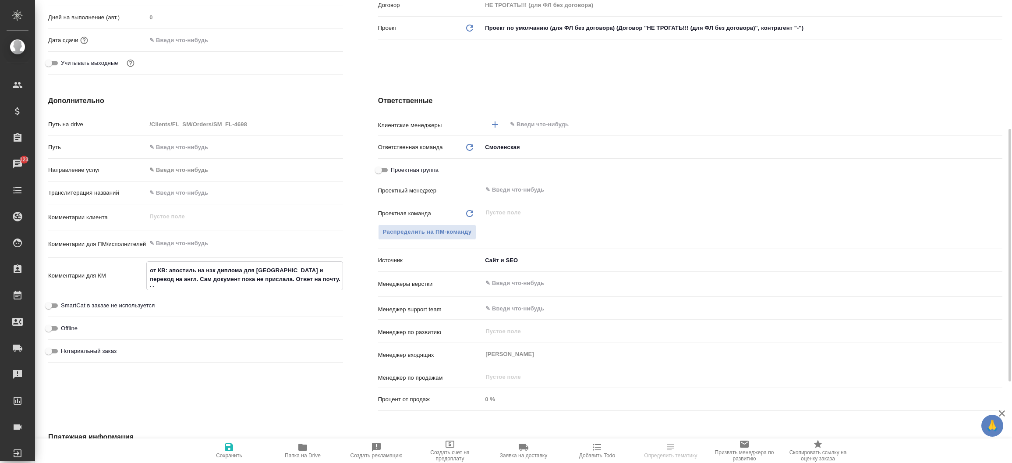
type textarea "x"
type textarea "от КВ: апостиль на нзк диплома для [GEOGRAPHIC_DATA] и перевод на англ. Сам док…"
type textarea "x"
type textarea "от КВ: апостиль на нзк диплома для [GEOGRAPHIC_DATA] и перевод на англ. Сам док…"
type textarea "x"
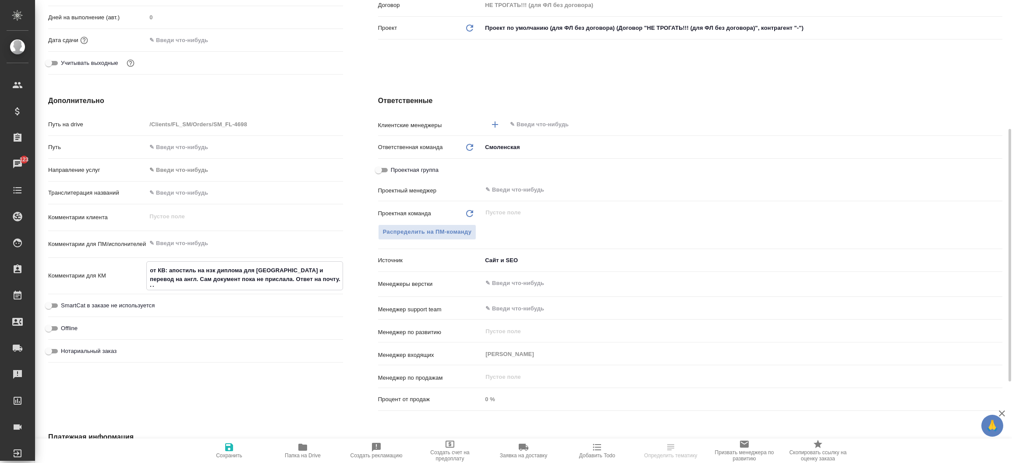
type textarea "x"
type textarea "от КВ: апостиль на нзк диплома для [GEOGRAPHIC_DATA] и перевод на англ. Сам док…"
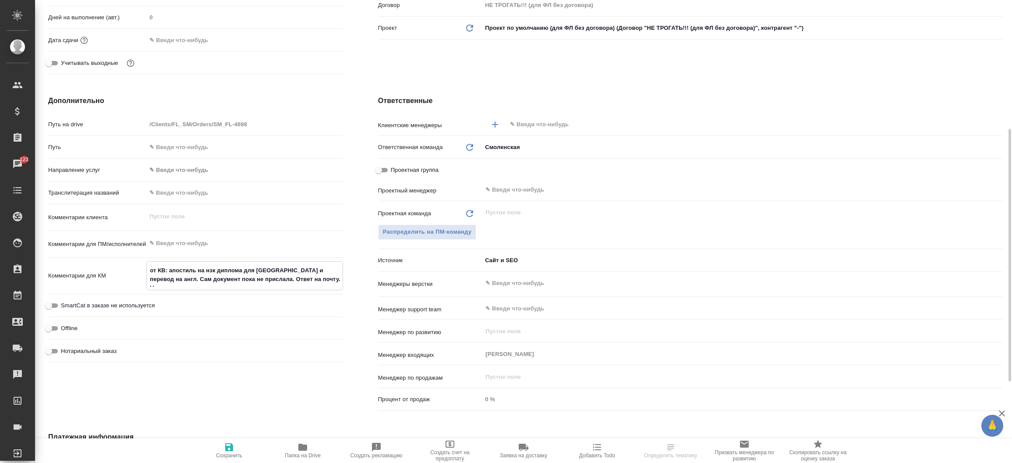
type textarea "x"
type textarea "от КВ: апостиль на нзк диплома для [GEOGRAPHIC_DATA] и перевод на англ. Сам док…"
type textarea "x"
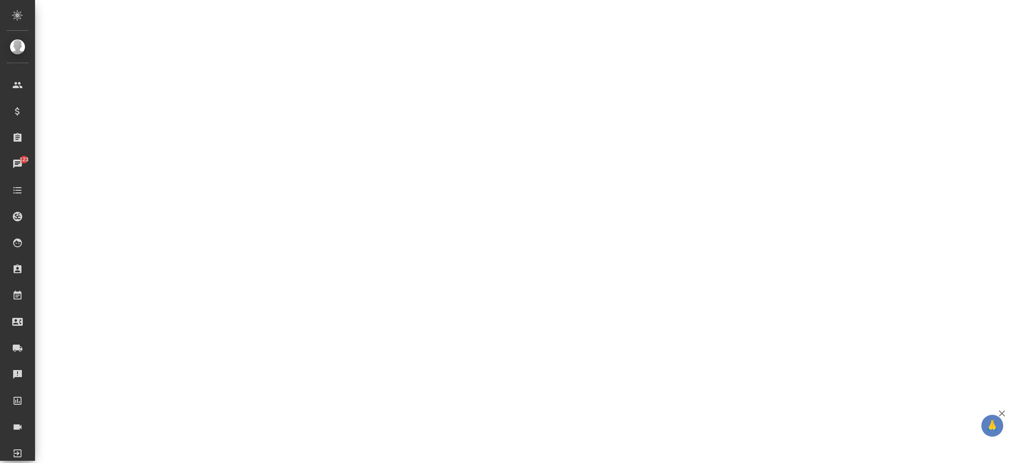
select select "RU"
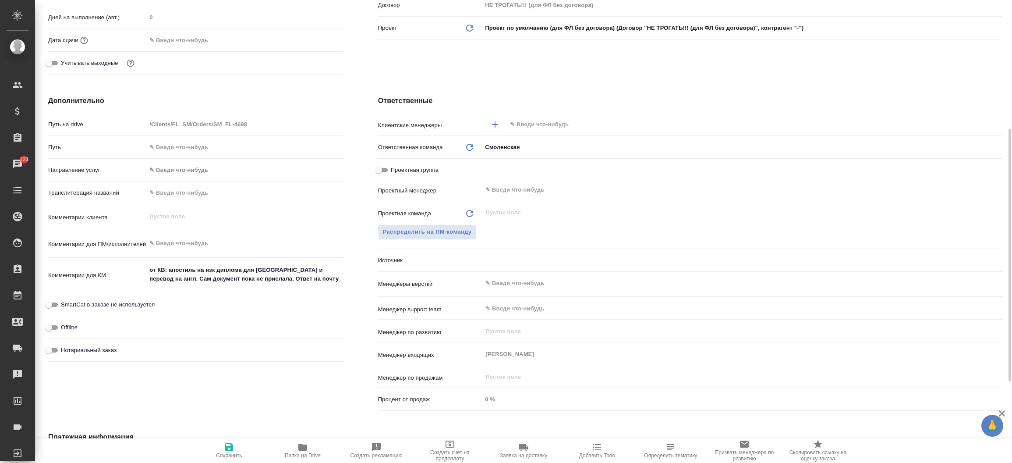
type textarea "x"
click at [325, 286] on textarea "от КВ: апостиль на нзк диплома для [GEOGRAPHIC_DATA] и перевод на англ. Сам док…" at bounding box center [244, 275] width 195 height 24
type textarea "x"
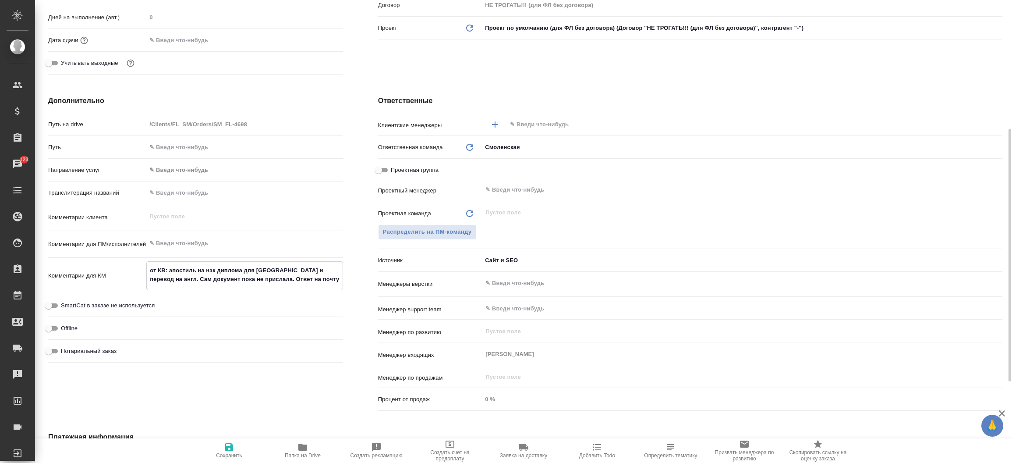
type textarea "x"
type textarea "от КВ: апостиль на нзк диплома для [GEOGRAPHIC_DATA] и перевод на англ. Сам док…"
type textarea "x"
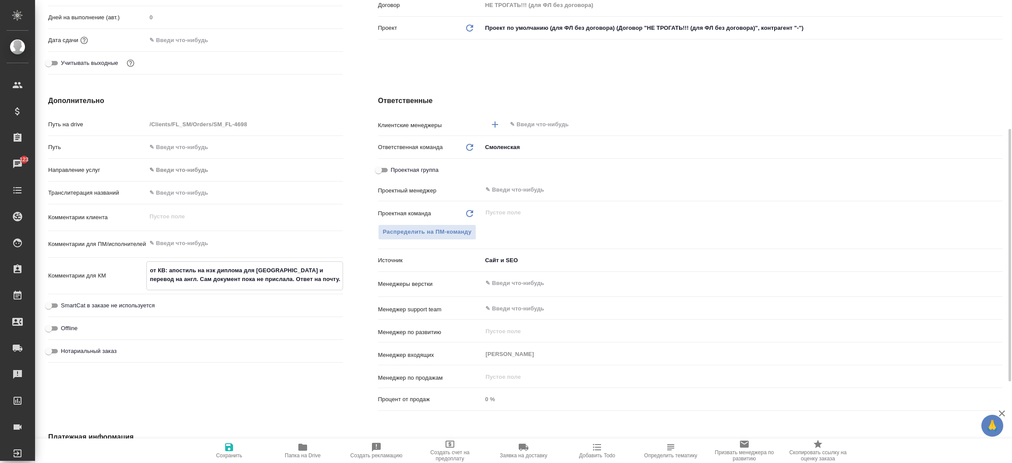
type textarea "от КВ: апостиль на нзк диплома для [GEOGRAPHIC_DATA] и перевод на англ. Сам док…"
type textarea "x"
type textarea "от КВ: апостиль на нзк диплома для [GEOGRAPHIC_DATA] и перевод на англ. Сам док…"
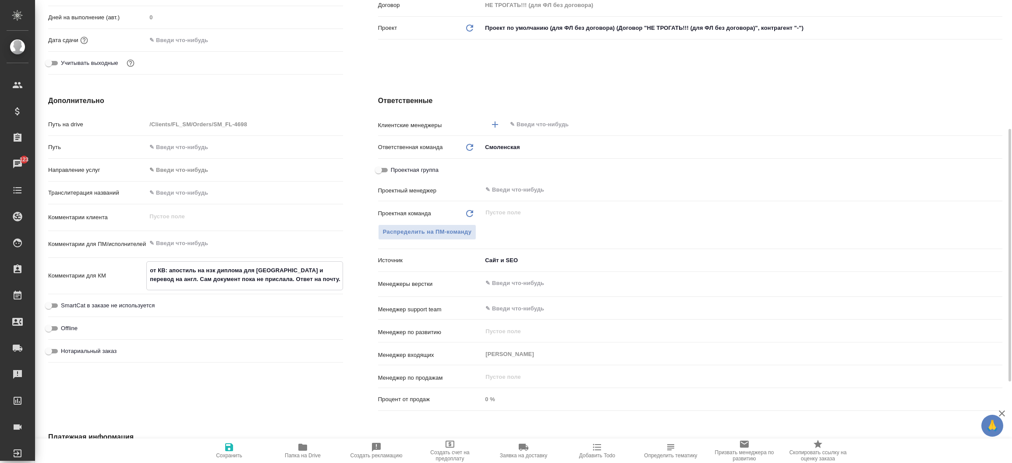
type textarea "x"
type textarea "от КВ: апостиль на нзк диплома для [GEOGRAPHIC_DATA] и перевод на англ. Сам док…"
type textarea "x"
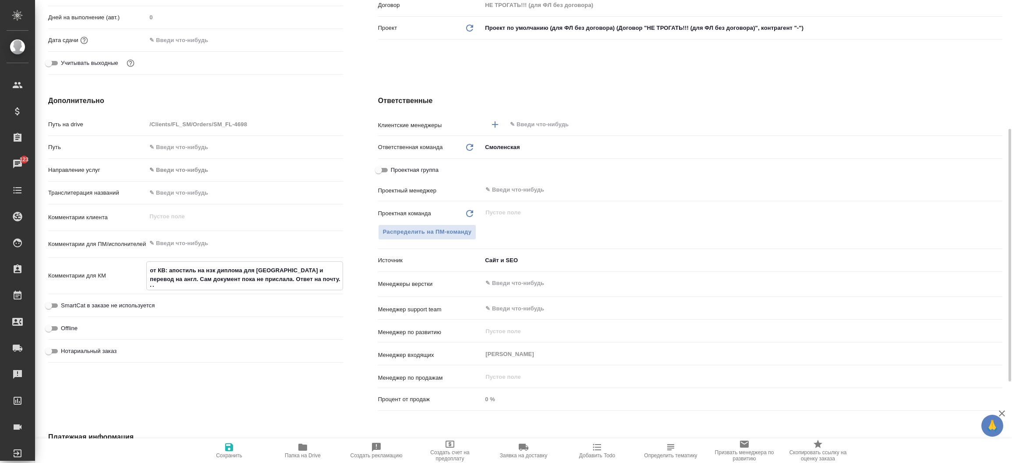
type textarea "x"
type textarea "от КВ: апостиль на нзк диплома для [GEOGRAPHIC_DATA] и перевод на англ. Сам док…"
type textarea "x"
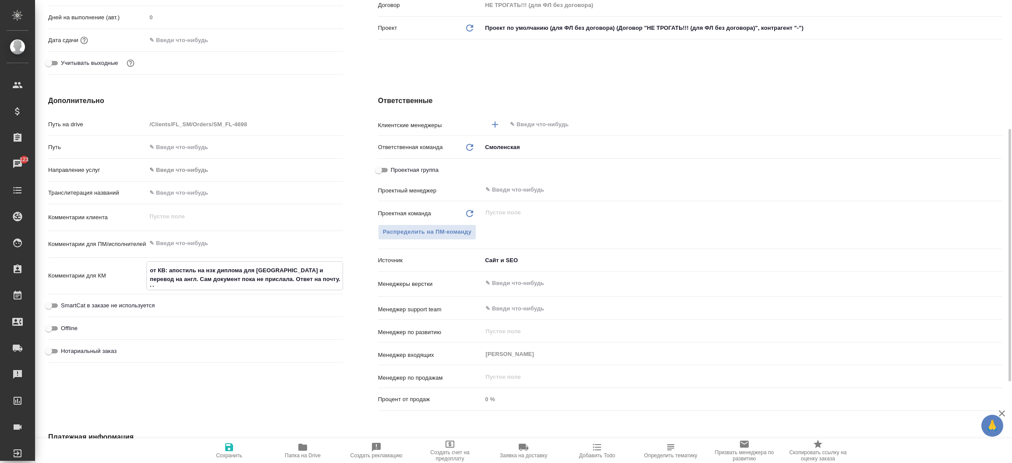
type textarea "x"
type textarea "от КВ: апостиль на нзк диплома для [GEOGRAPHIC_DATA] и перевод на англ. Сам док…"
type textarea "x"
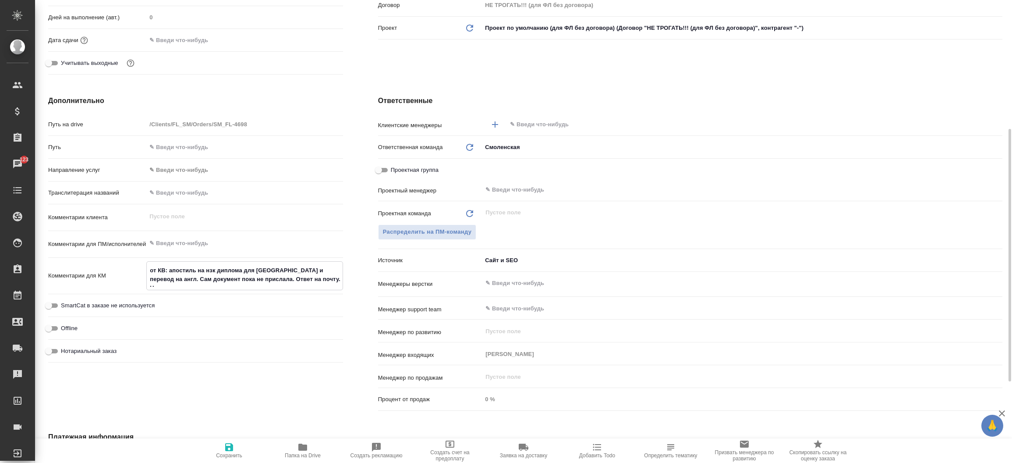
type textarea "от КВ: апостиль на нзк диплома для [GEOGRAPHIC_DATA] и перевод на англ. Сам док…"
type textarea "x"
type textarea "от КВ: апостиль на нзк диплома для [GEOGRAPHIC_DATA] и перевод на англ. Сам док…"
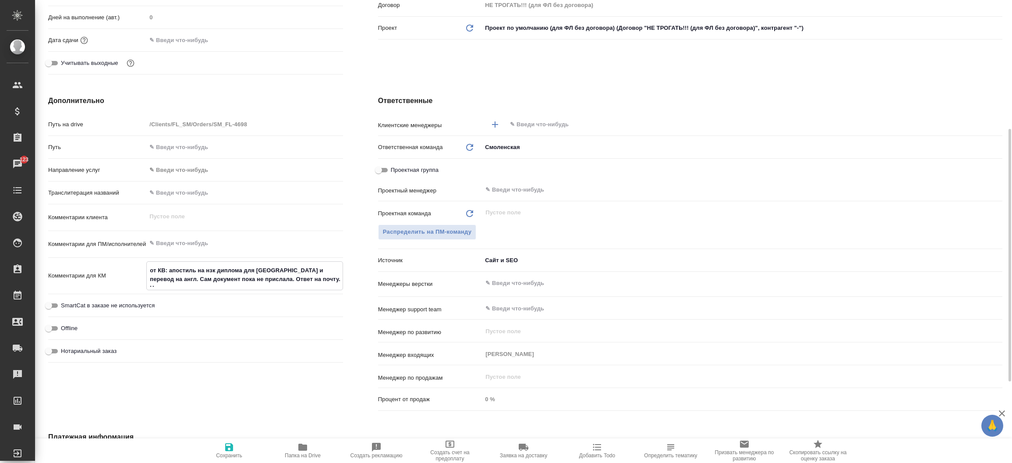
type textarea "x"
type textarea "от КВ: апостиль на нзк диплома для [GEOGRAPHIC_DATA] и перевод на англ. Сам док…"
type textarea "x"
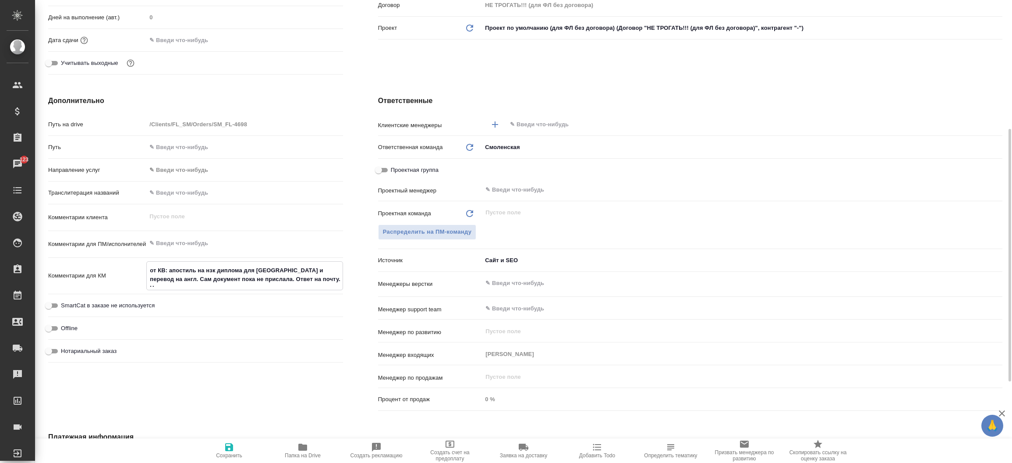
type textarea "x"
type textarea "от КВ: апостиль на нзк диплома для [GEOGRAPHIC_DATA] и перевод на англ. Сам док…"
type textarea "x"
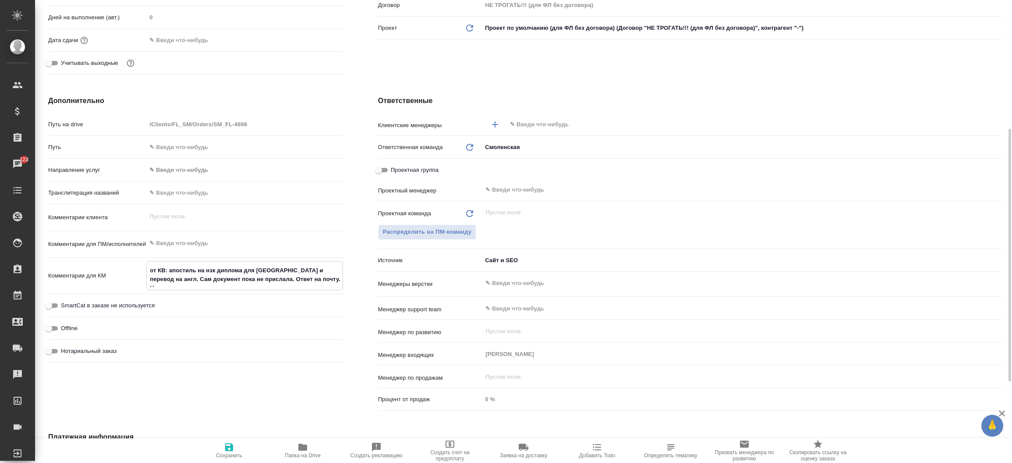
type textarea "x"
type textarea "от КВ: апостиль на нзк диплома для [GEOGRAPHIC_DATA] и перевод на англ. Сам док…"
type textarea "x"
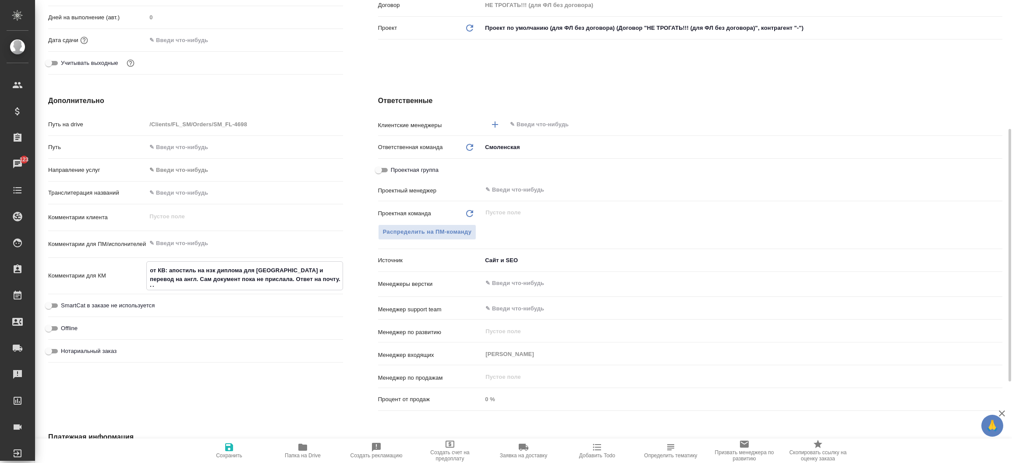
type textarea "от КВ: апостиль на нзк диплома для [GEOGRAPHIC_DATA] и перевод на англ. Сам док…"
type textarea "x"
type textarea "от КВ: апостиль на нзк диплома для [GEOGRAPHIC_DATA] и перевод на англ. Сам док…"
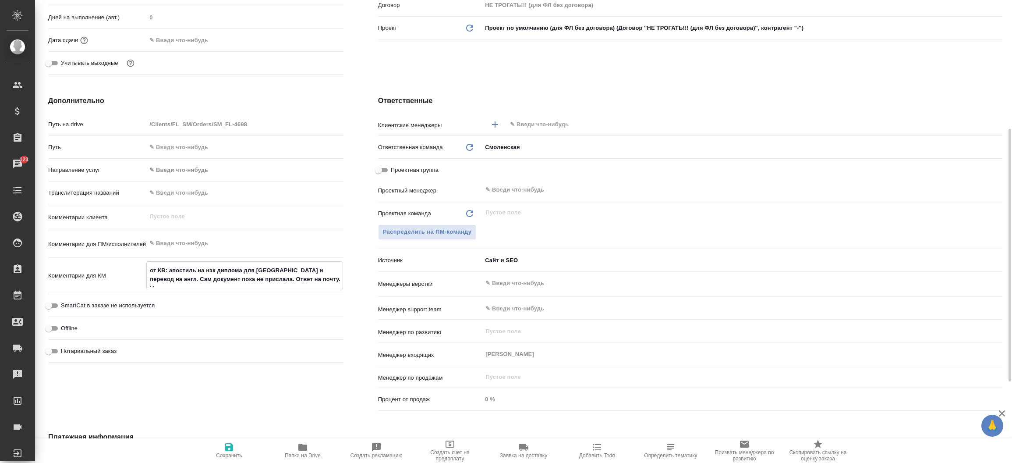
type textarea "x"
type textarea "от КВ: апостиль на нзк диплома для [GEOGRAPHIC_DATA] и перевод на англ. Сам док…"
type textarea "x"
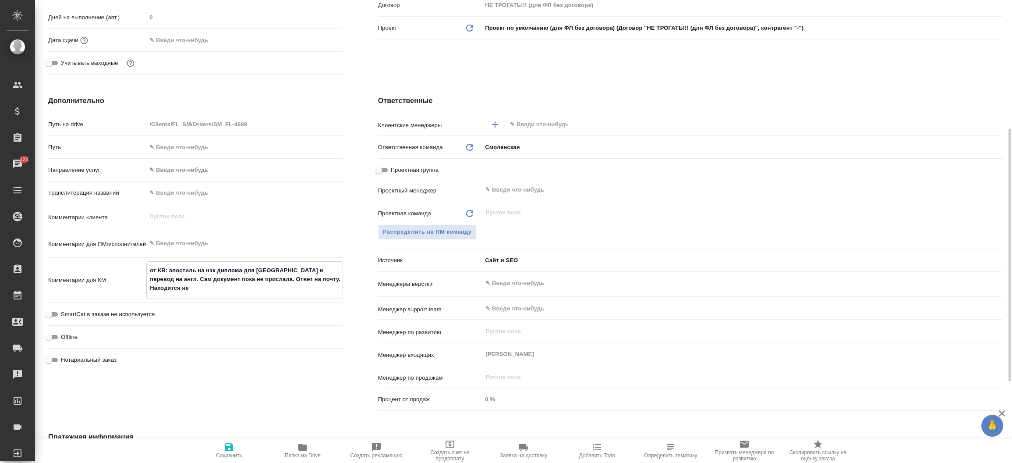
type textarea "x"
type textarea "от КВ: апостиль на нзк диплома для [GEOGRAPHIC_DATA] и перевод на англ. Сам док…"
type textarea "x"
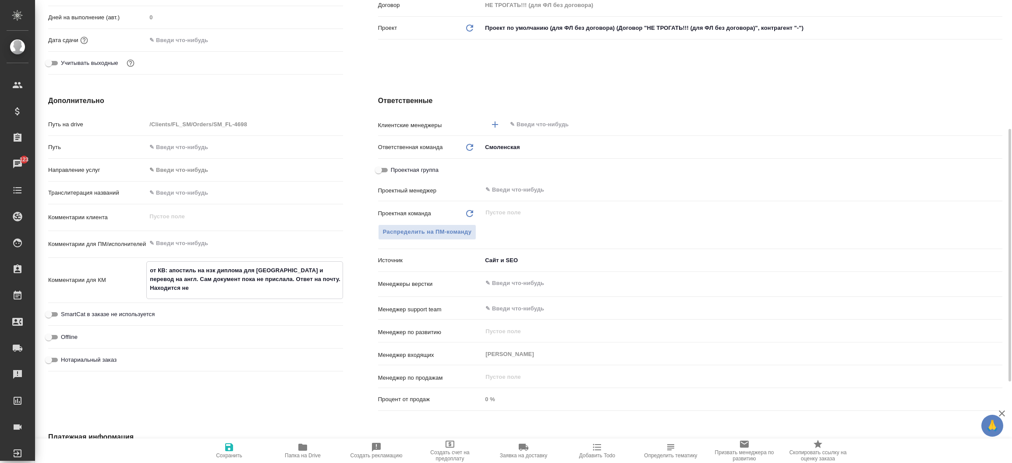
type textarea "x"
type textarea "от КВ: апостиль на нзк диплома для [GEOGRAPHIC_DATA] и перевод на англ. Сам док…"
type textarea "x"
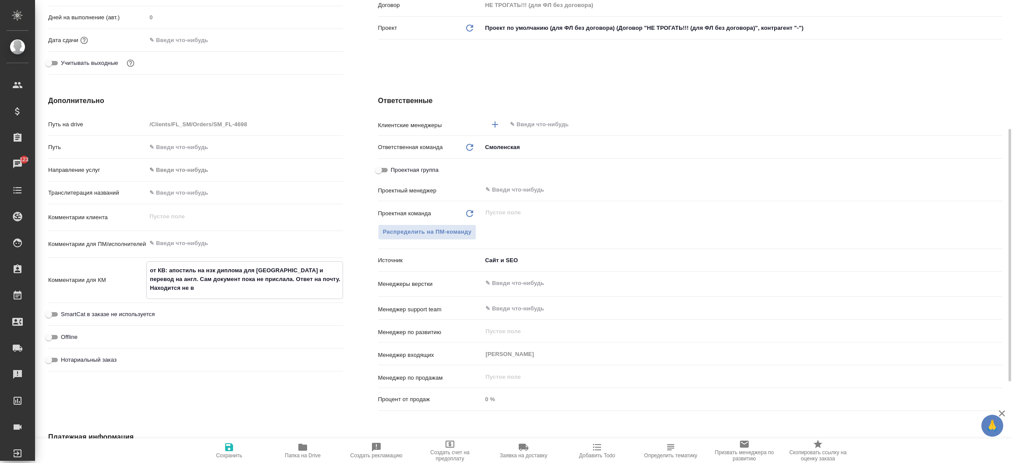
type textarea "от КВ: апостиль на нзк диплома для [GEOGRAPHIC_DATA] и перевод на англ. Сам док…"
type textarea "x"
type textarea "от КВ: апостиль на нзк диплома для [GEOGRAPHIC_DATA] и перевод на англ. Сам док…"
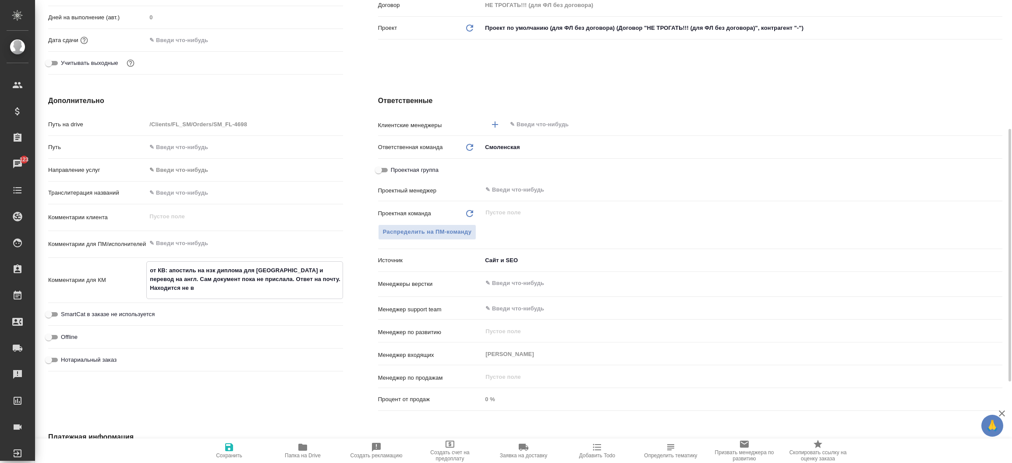
type textarea "x"
type textarea "от КВ: апостиль на нзк диплома для [GEOGRAPHIC_DATA] и перевод на англ. Сам док…"
type textarea "x"
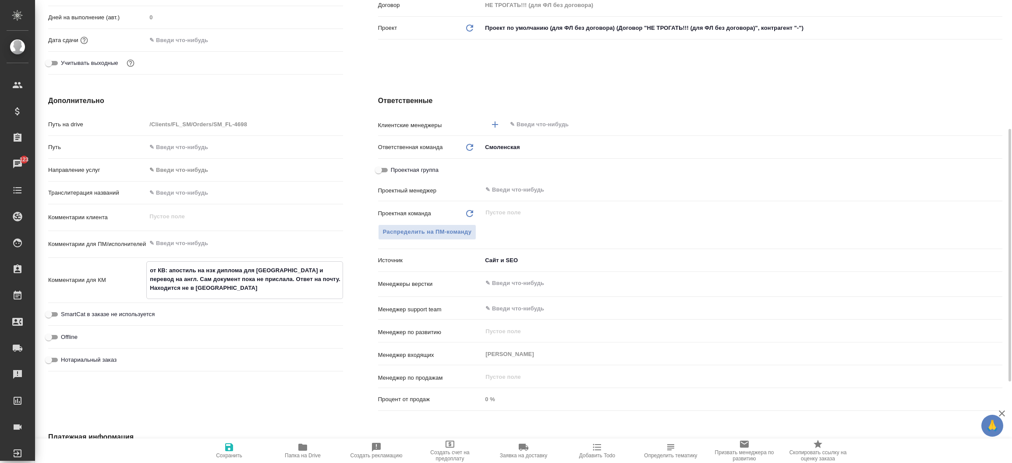
type textarea "x"
type textarea "от КВ: апостиль на нзк диплома для [GEOGRAPHIC_DATA] и перевод на англ. Сам док…"
type textarea "x"
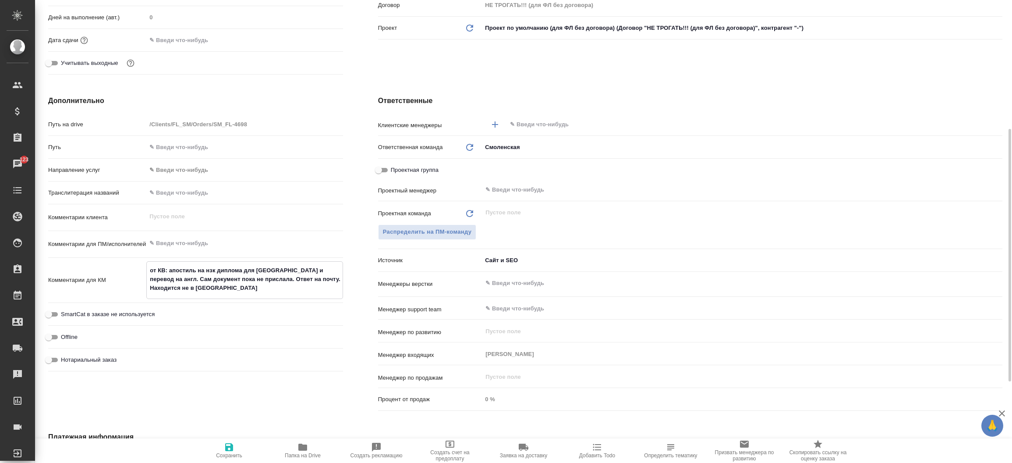
type textarea "x"
type textarea "от КВ: апостиль на нзк диплома для [GEOGRAPHIC_DATA] и перевод на англ. Сам док…"
type textarea "x"
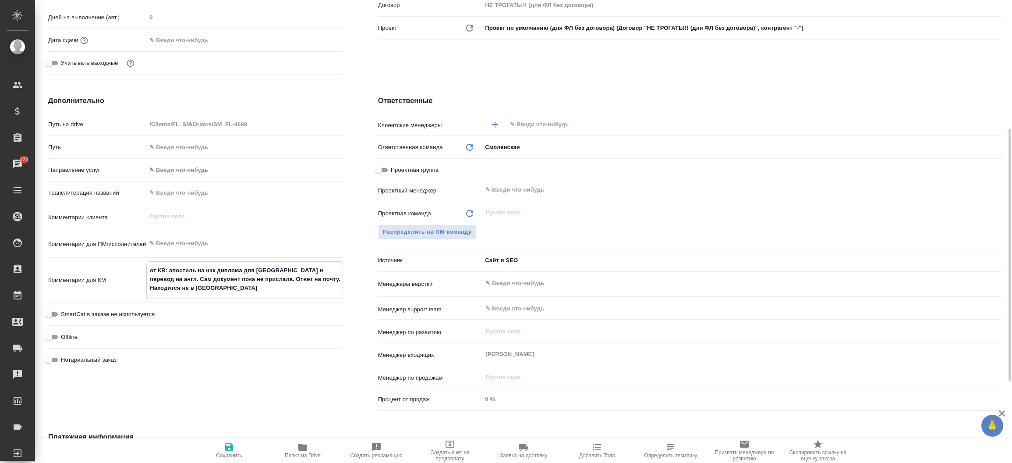
type textarea "от КВ: апостиль на нзк диплома для [GEOGRAPHIC_DATA] и перевод на англ. Сам док…"
type textarea "x"
type textarea "от КВ: апостиль на нзк диплома для [GEOGRAPHIC_DATA] и перевод на англ. Сам док…"
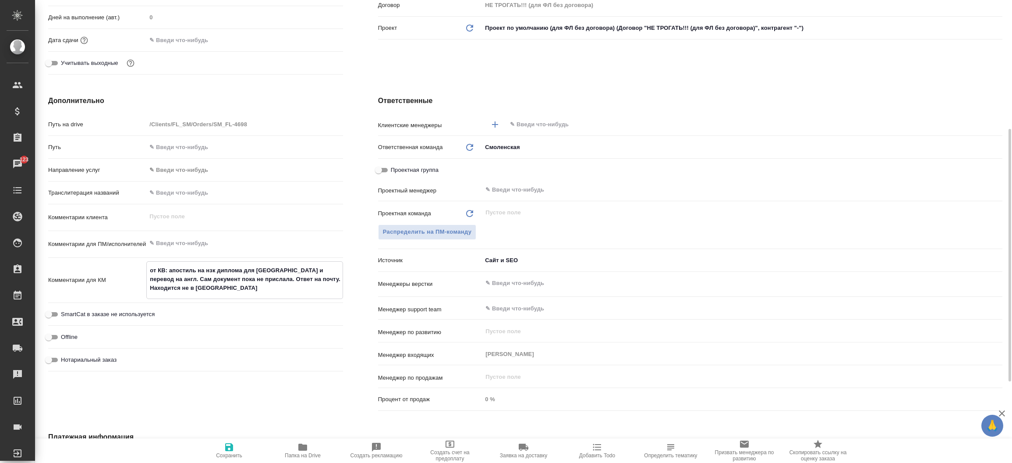
type textarea "x"
type textarea "от КВ: апостиль на нзк диплома для [GEOGRAPHIC_DATA] и перевод на англ. Сам док…"
type textarea "x"
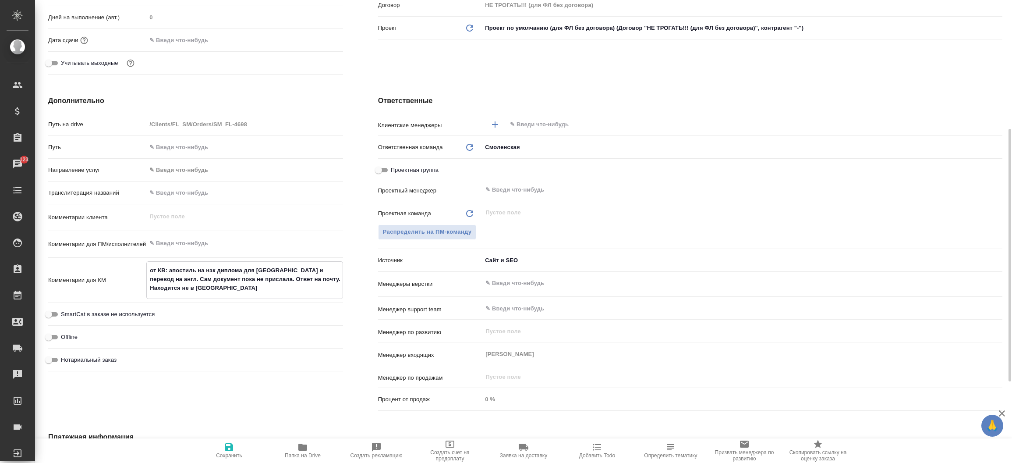
type textarea "x"
type textarea "от КВ: апостиль на нзк диплома для [GEOGRAPHIC_DATA] и перевод на англ. Сам док…"
type textarea "x"
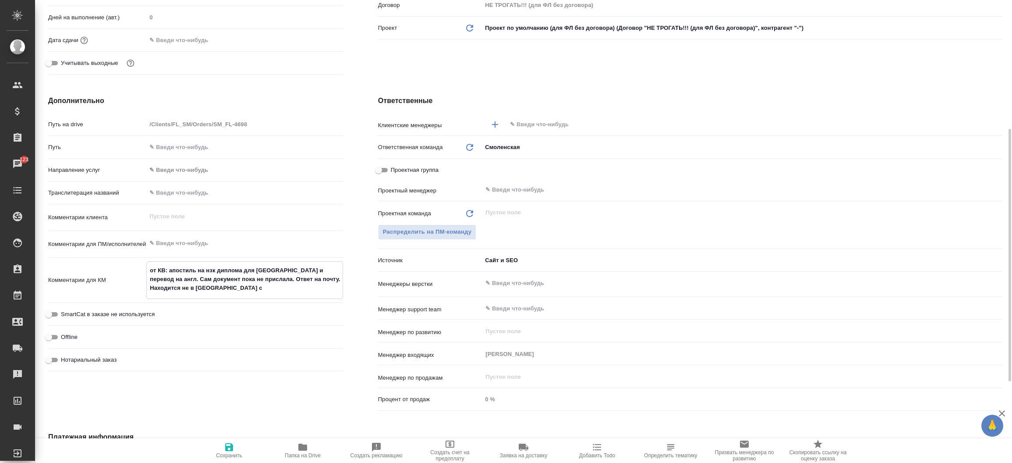
type textarea "x"
type textarea "от КВ: апостиль на нзк диплома для [GEOGRAPHIC_DATA] и перевод на англ. Сам док…"
type textarea "x"
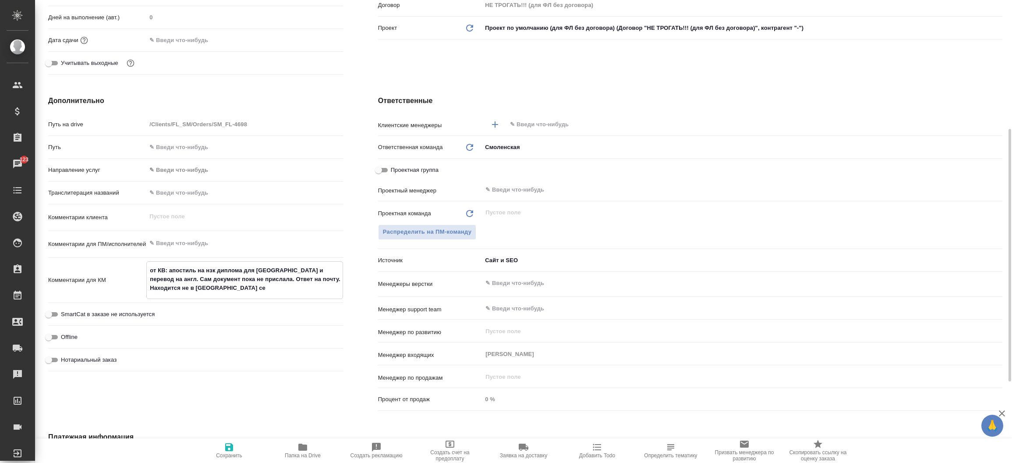
type textarea "от КВ: апостиль на нзк диплома для [GEOGRAPHIC_DATA] и перевод на англ. Сам док…"
type textarea "x"
type textarea "от КВ: апостиль на нзк диплома для [GEOGRAPHIC_DATA] и перевод на англ. Сам док…"
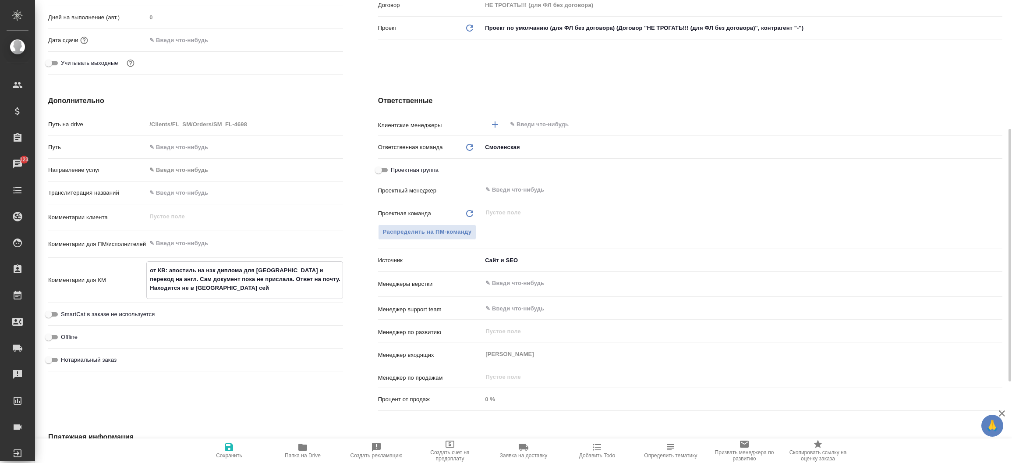
type textarea "x"
type textarea "от КВ: апостиль на нзк диплома для [GEOGRAPHIC_DATA] и перевод на англ. Сам док…"
type textarea "x"
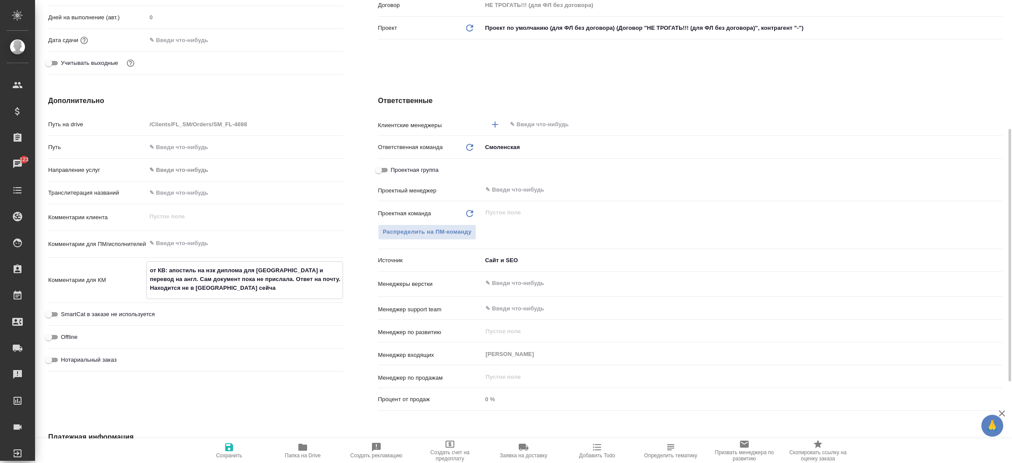
type textarea "x"
type textarea "от КВ: апостиль на нзк диплома для [GEOGRAPHIC_DATA] и перевод на англ. Сам док…"
type textarea "x"
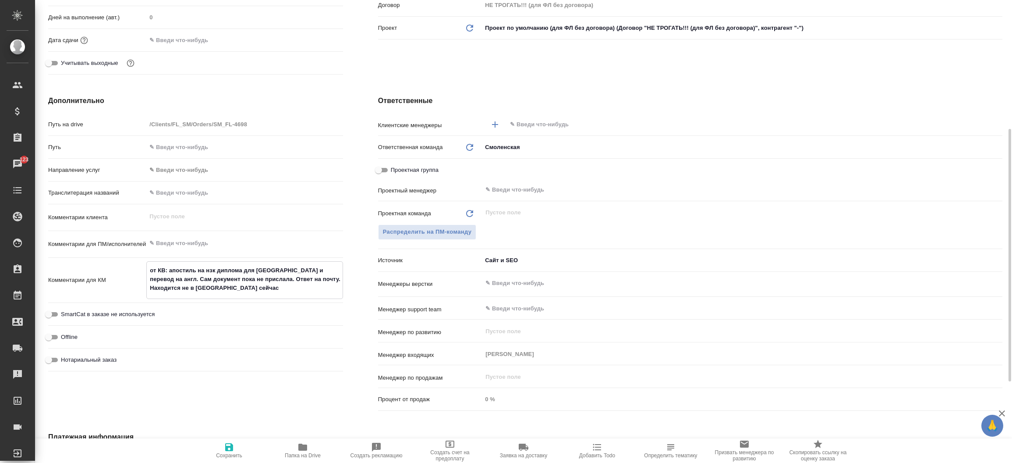
type textarea "x"
type textarea "от КВ: апостиль на нзк диплома для [GEOGRAPHIC_DATA] и перевод на англ. Сам док…"
type textarea "x"
type textarea "от КВ: апостиль на нзк диплома для [GEOGRAPHIC_DATA] и перевод на англ. Сам док…"
type textarea "x"
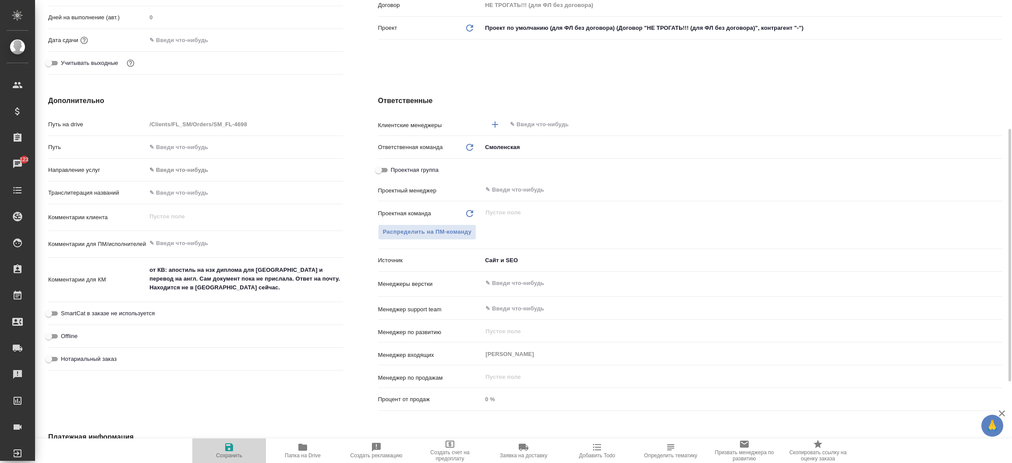
click at [228, 456] on span "Сохранить" at bounding box center [229, 455] width 26 height 6
type textarea "x"
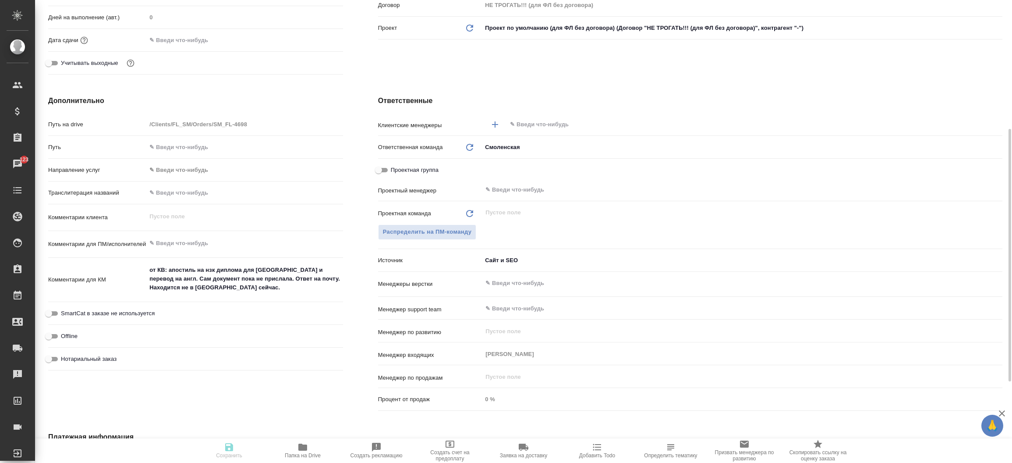
type textarea "x"
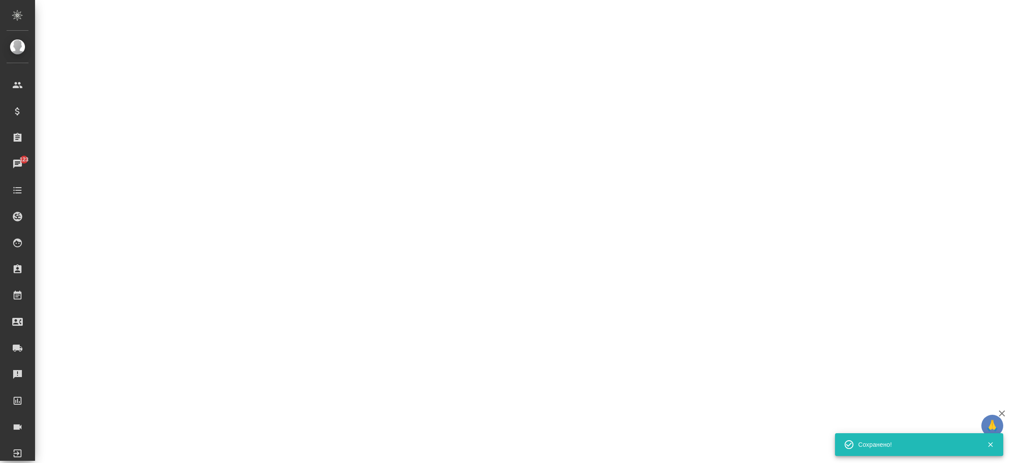
select select "RU"
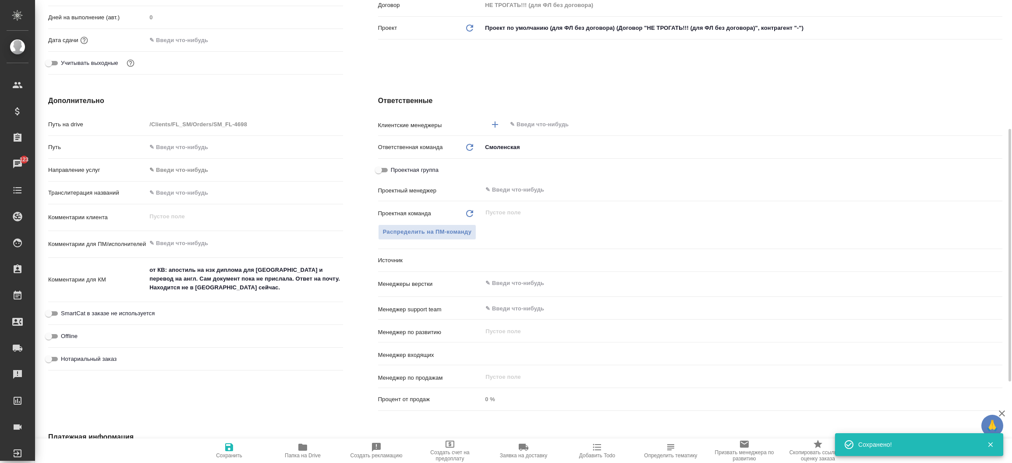
type textarea "x"
type input "[PERSON_NAME]"
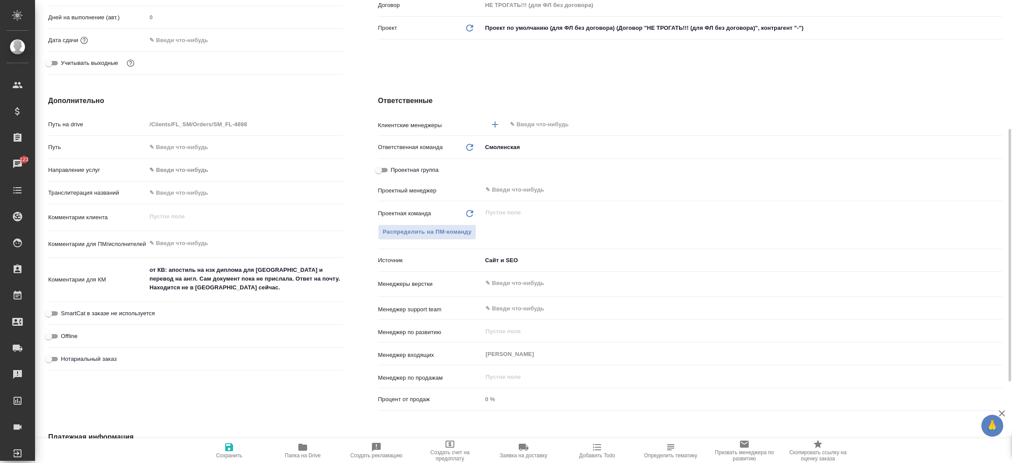
click at [359, 278] on div "Дополнительно Путь на drive /Clients/FL_SM/Orders/SM_FL-4698 Путь Направление у…" at bounding box center [196, 255] width 330 height 354
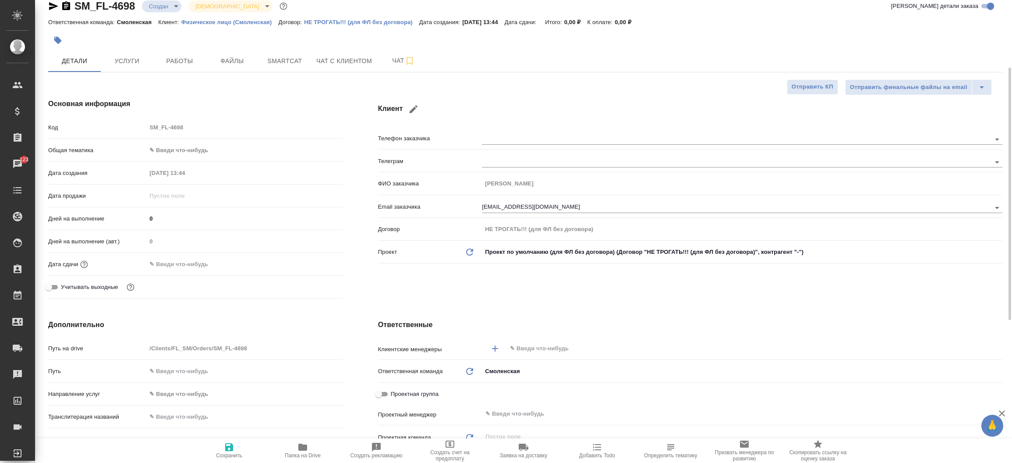
scroll to position [0, 0]
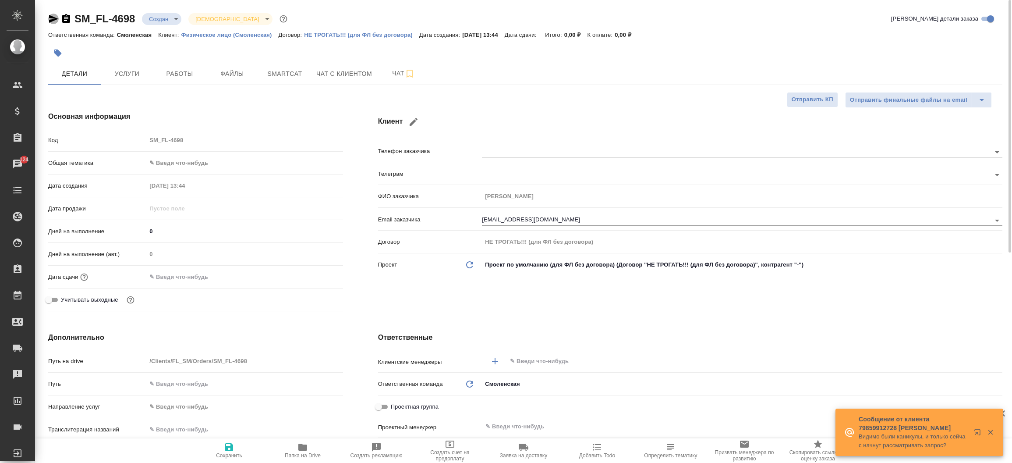
click at [53, 19] on icon "button" at bounding box center [53, 19] width 9 height 8
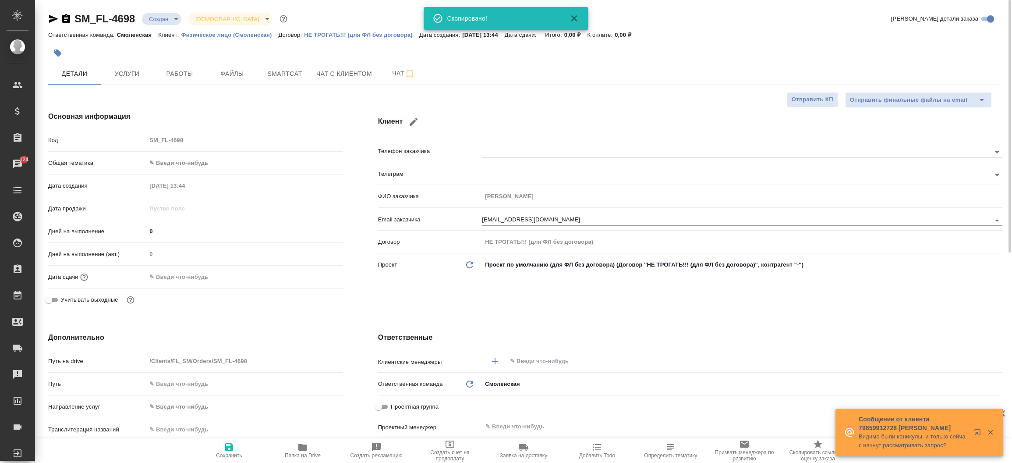
type textarea "x"
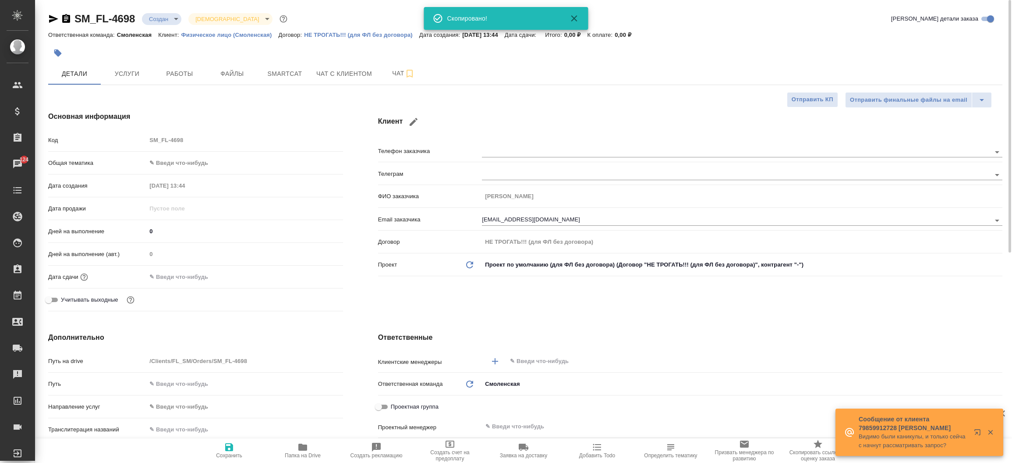
type textarea "x"
